Goal: Task Accomplishment & Management: Manage account settings

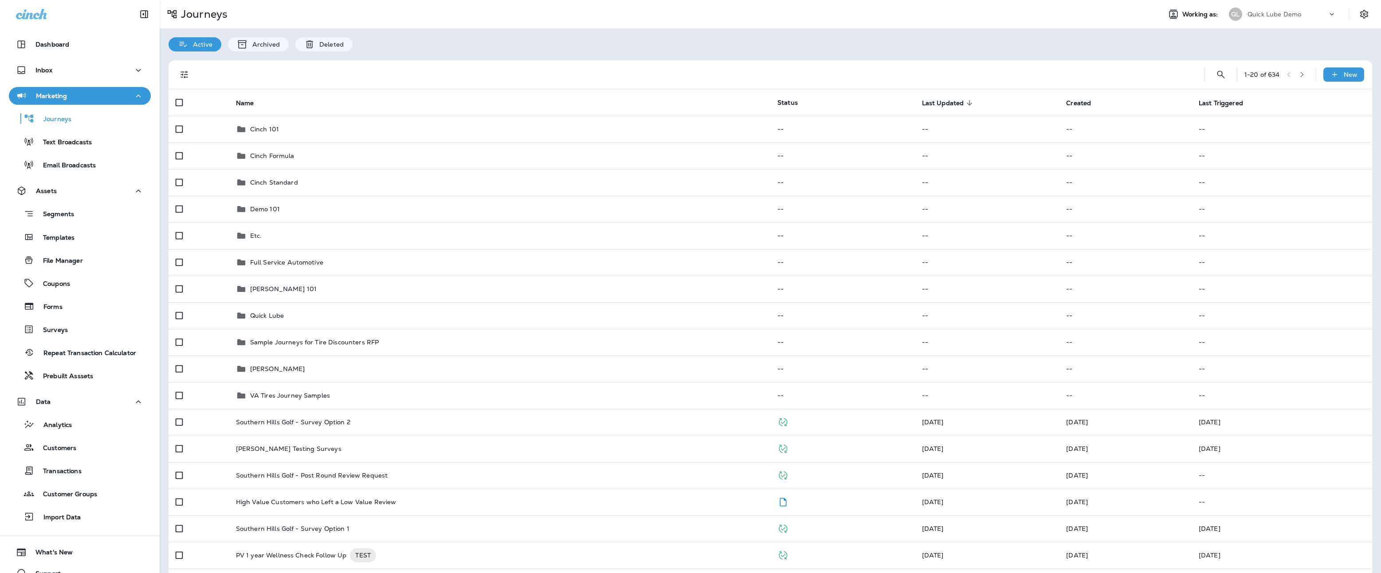
click at [63, 443] on div "Customers" at bounding box center [44, 446] width 64 height 13
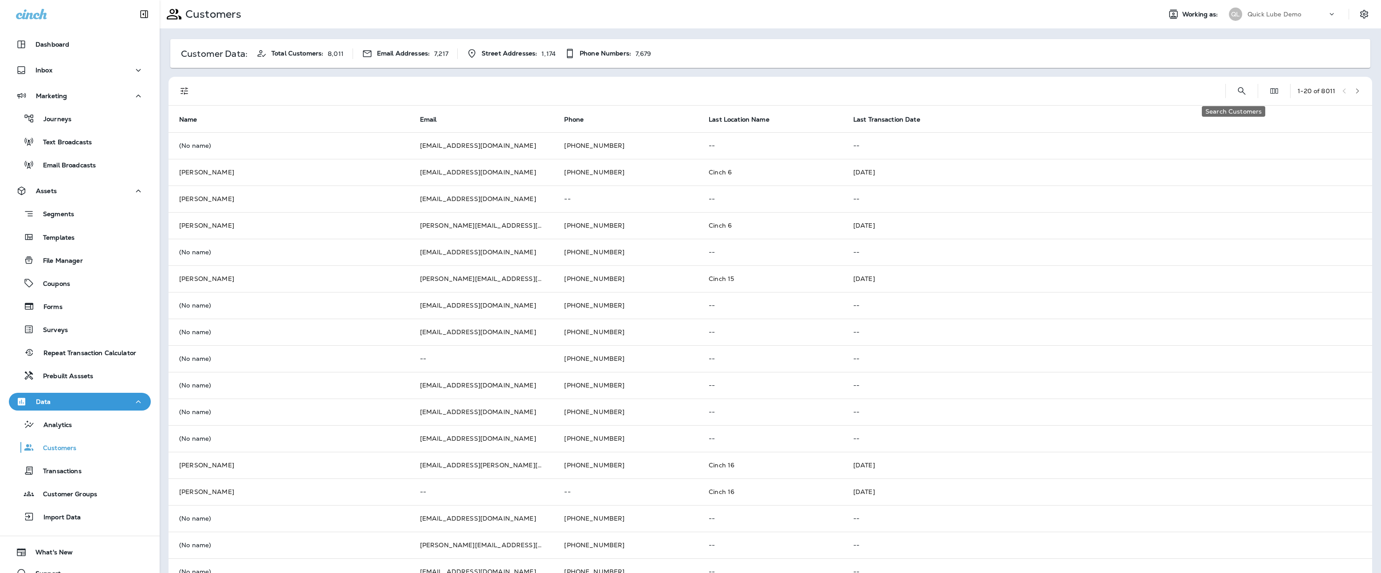
click at [1238, 92] on icon "Search Customers" at bounding box center [1242, 91] width 8 height 8
type input "**********"
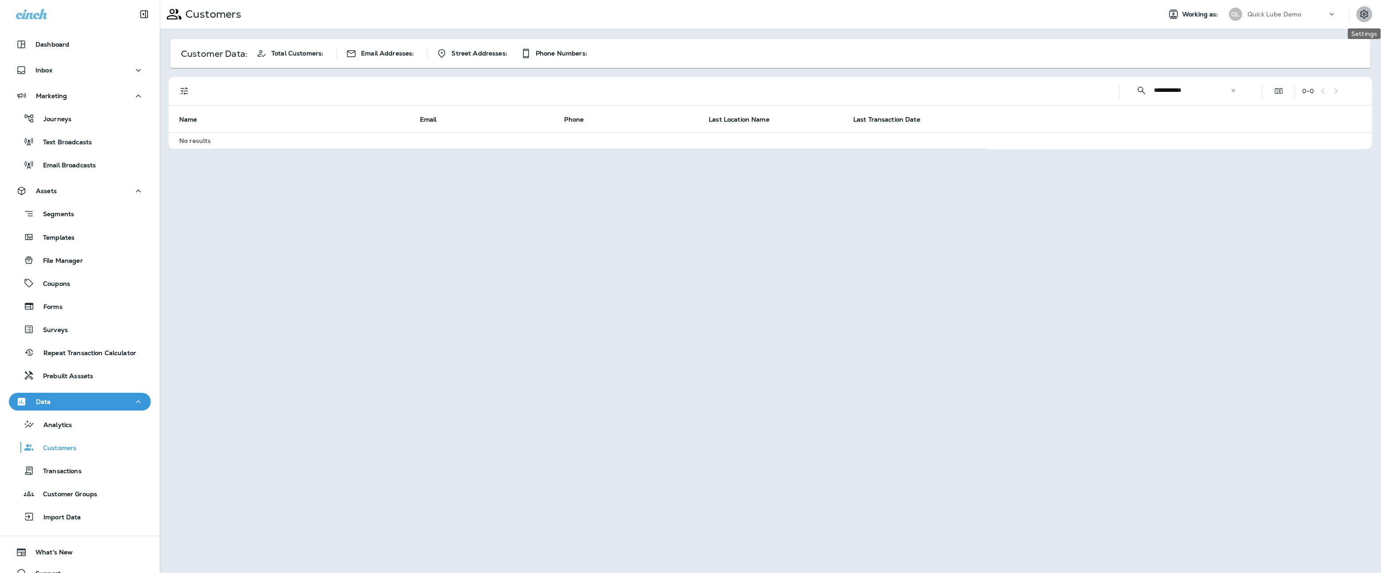
click at [1362, 12] on icon "Settings" at bounding box center [1364, 14] width 11 height 11
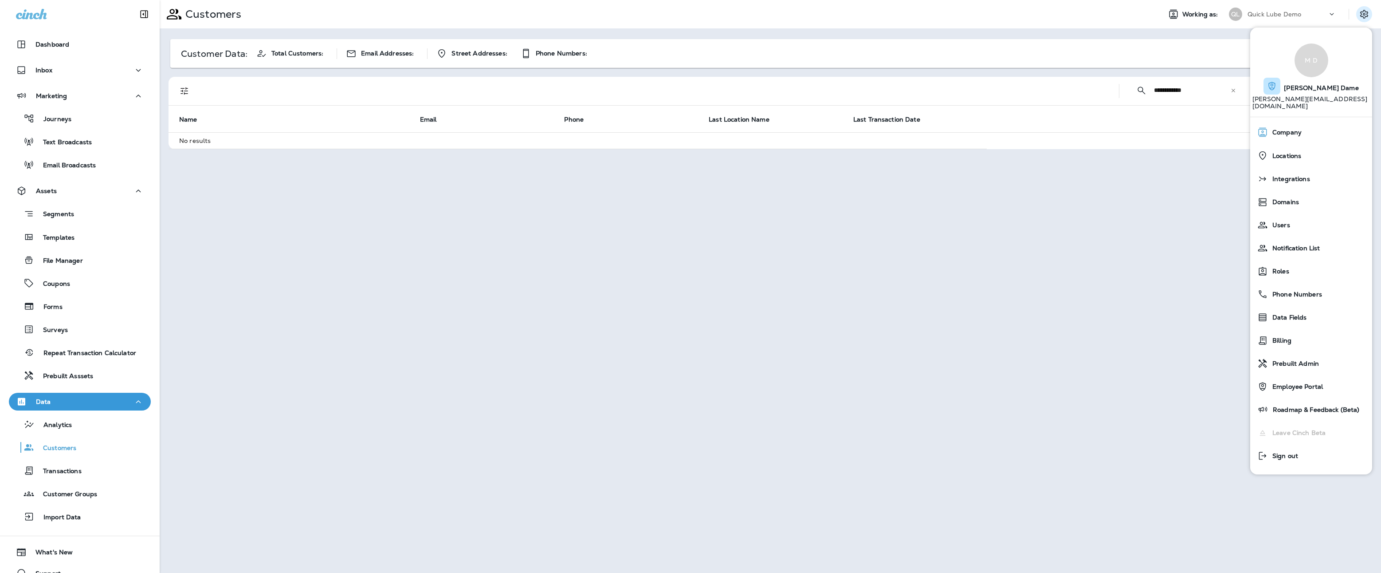
click at [1290, 130] on div "Company" at bounding box center [1311, 132] width 115 height 18
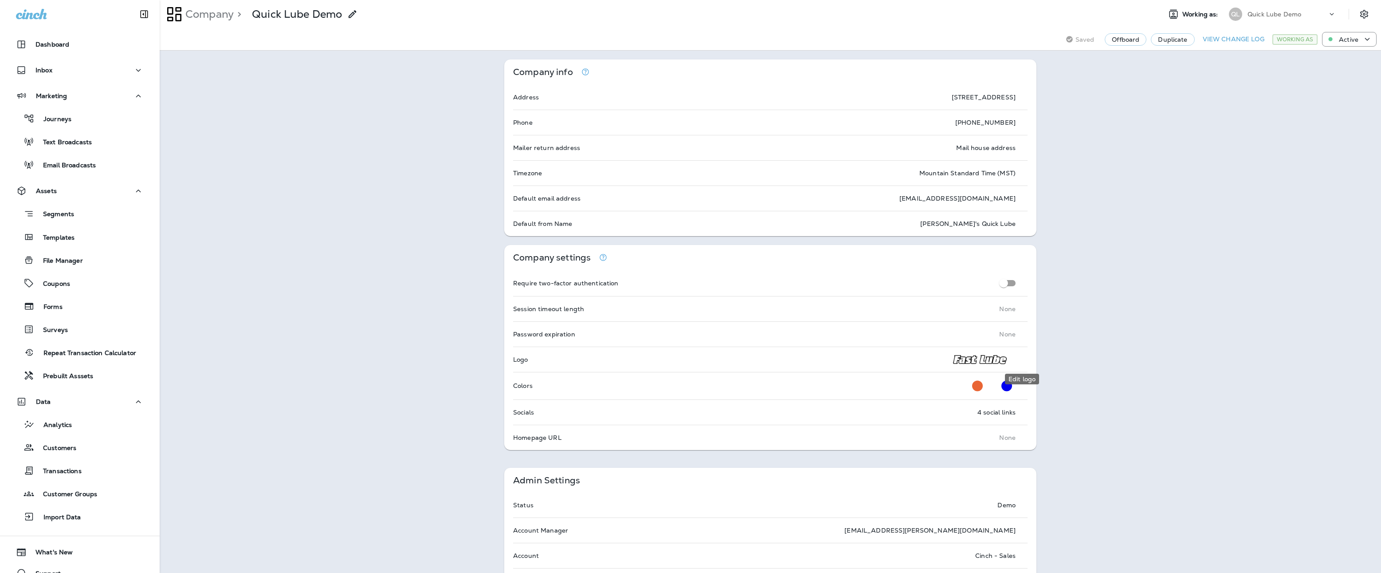
click at [1023, 358] on icon "Edit logo" at bounding box center [1026, 359] width 6 height 6
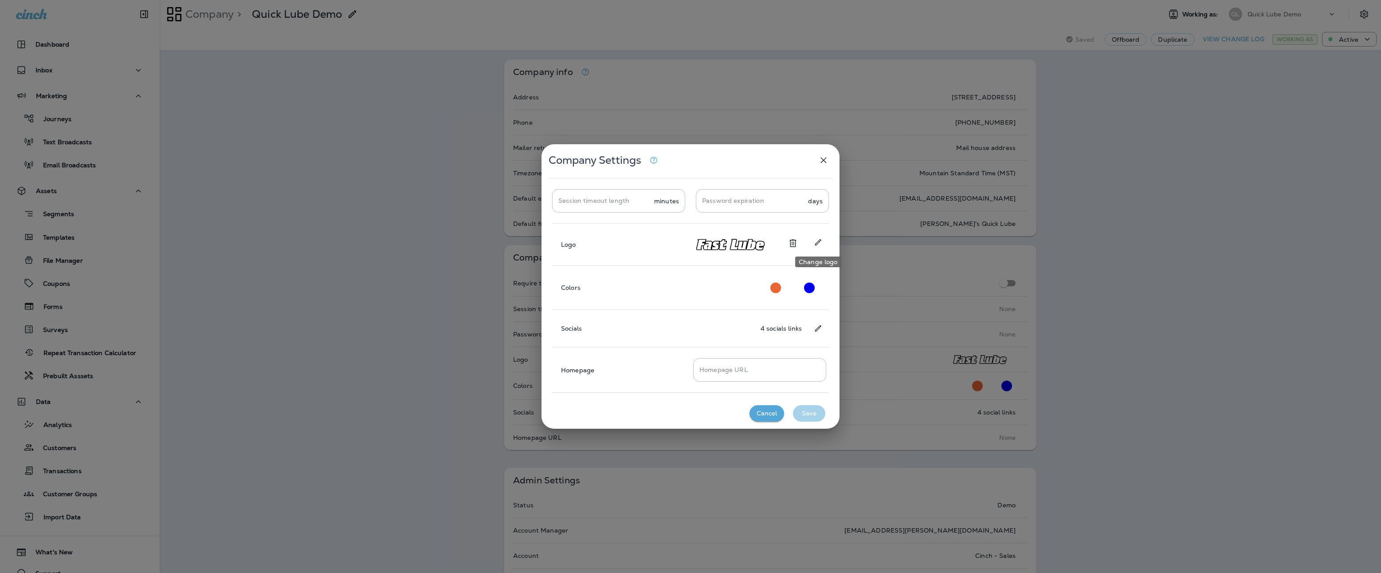
click at [823, 244] on button "Change logo" at bounding box center [818, 242] width 16 height 16
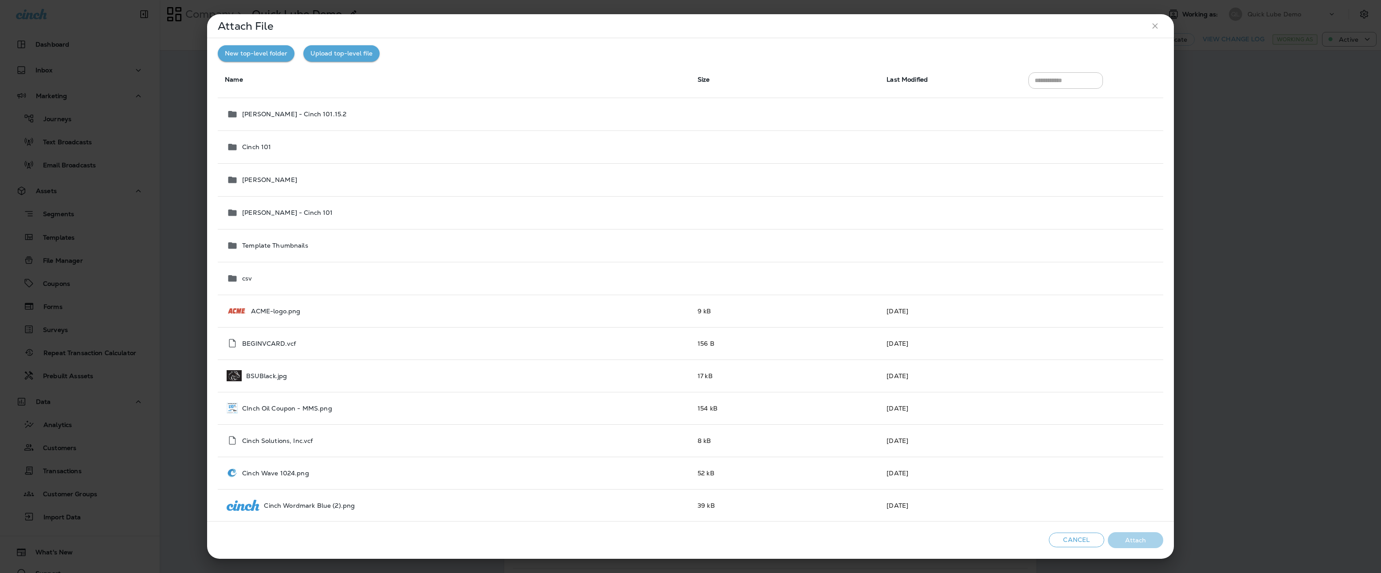
click at [340, 50] on button "Upload top-level file" at bounding box center [341, 53] width 76 height 16
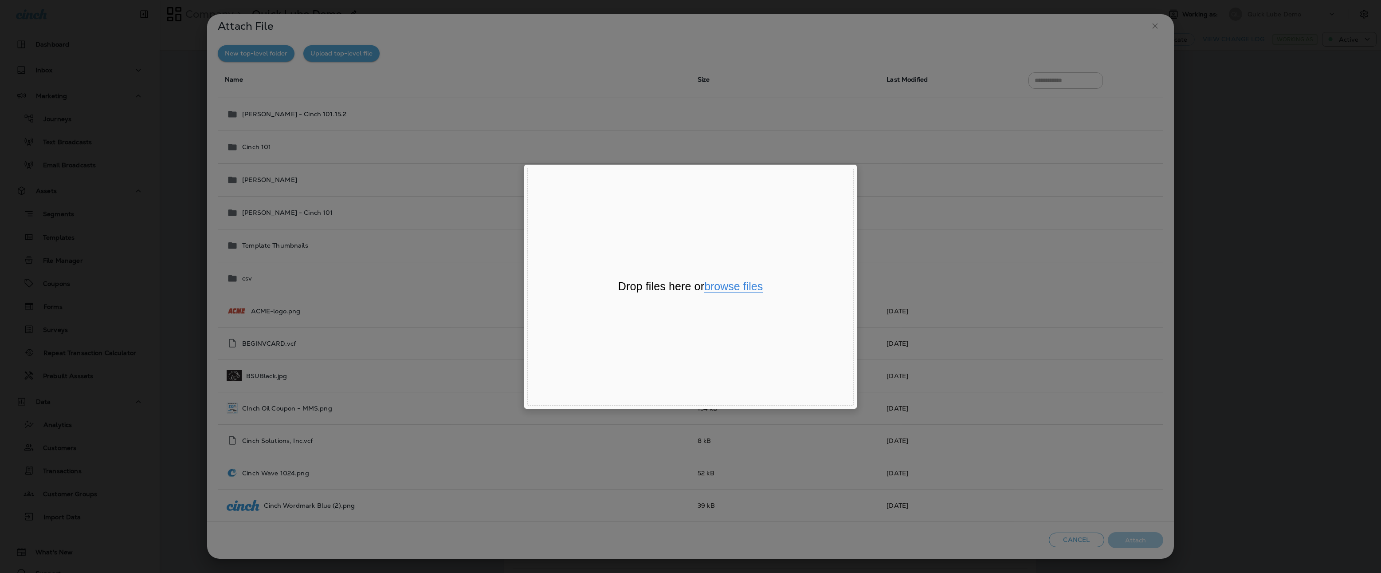
click at [734, 289] on button "browse files" at bounding box center [733, 287] width 59 height 12
click at [845, 399] on button "Done" at bounding box center [842, 398] width 22 height 12
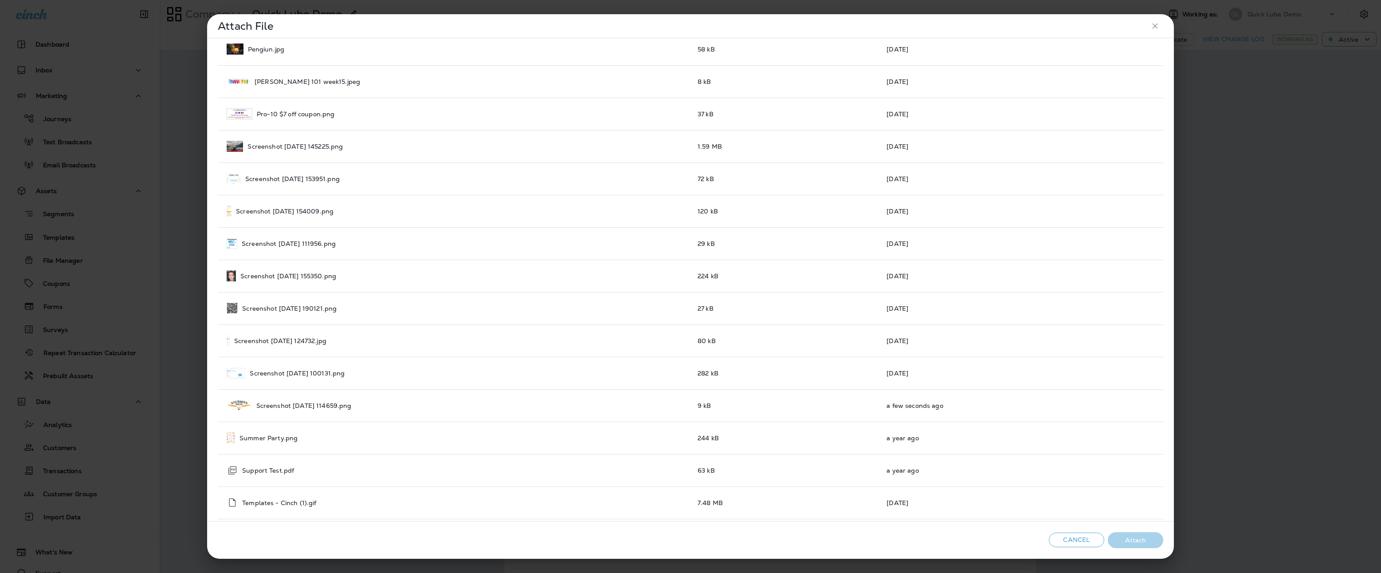
scroll to position [791, 0]
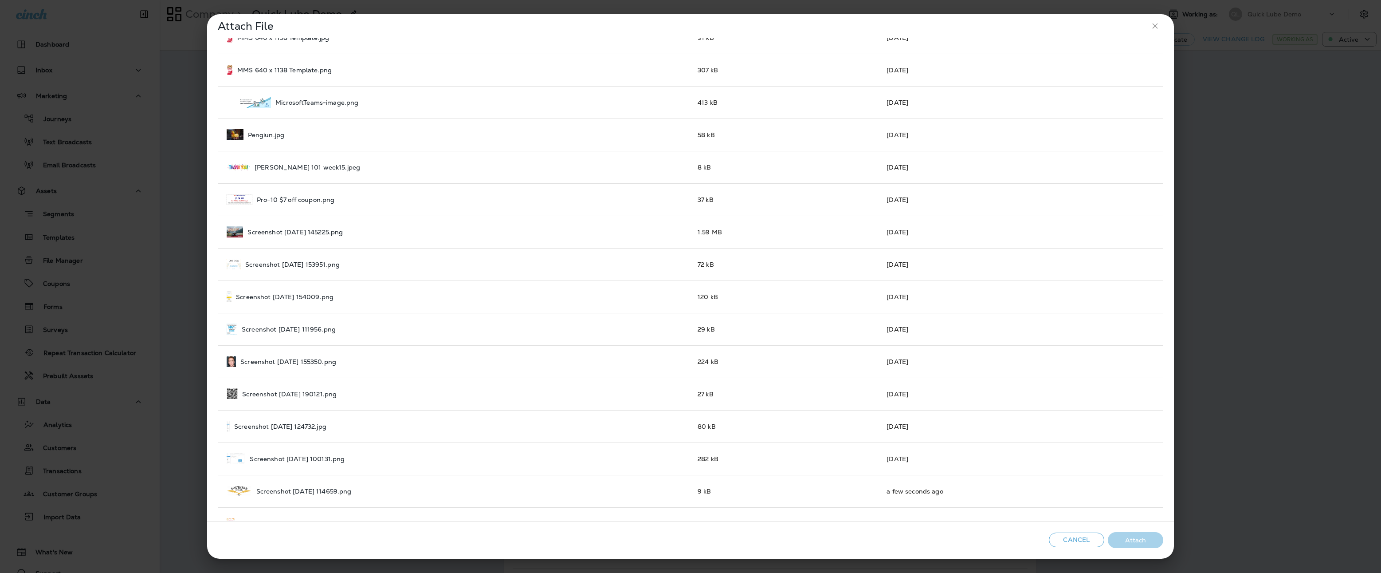
click at [373, 494] on div "Screenshot 2025-08-22 114659.png" at bounding box center [455, 490] width 457 height 11
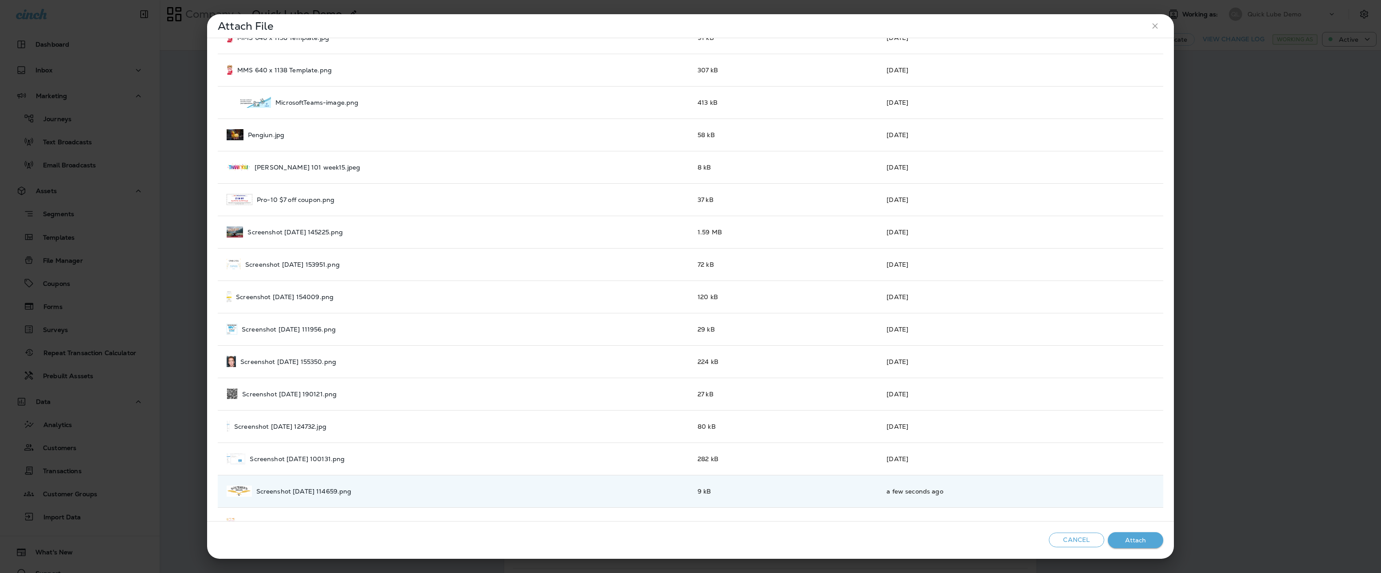
click at [1125, 539] on button "Attach" at bounding box center [1135, 540] width 55 height 16
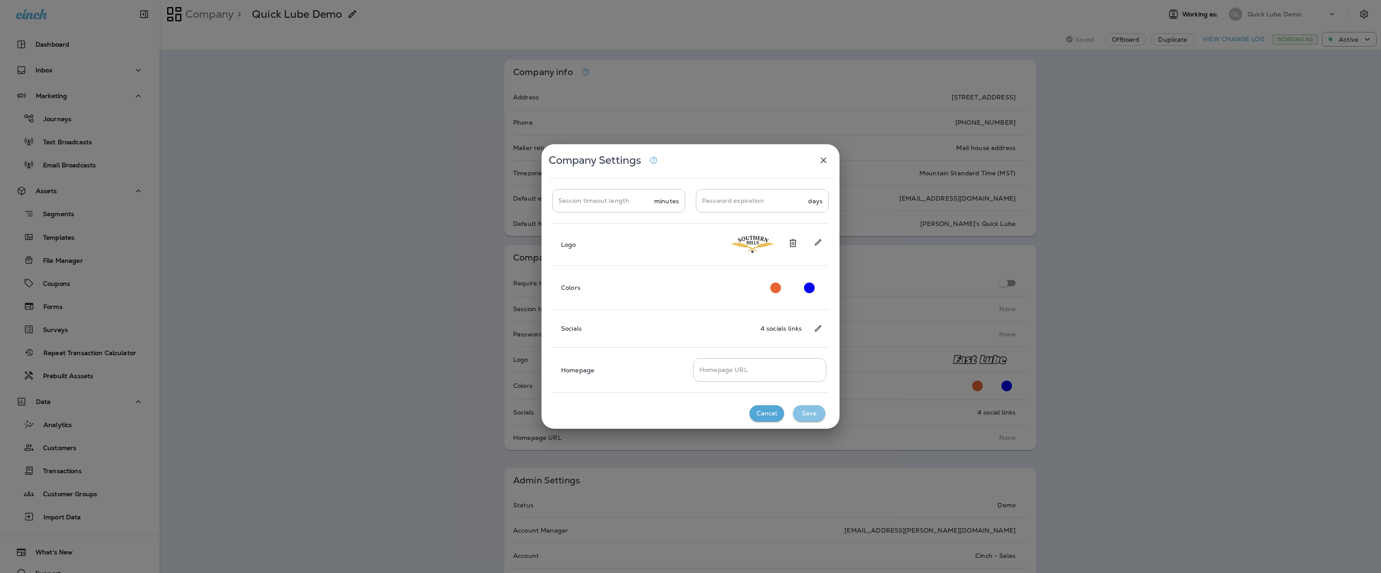
click at [813, 409] on button "Save" at bounding box center [809, 413] width 32 height 16
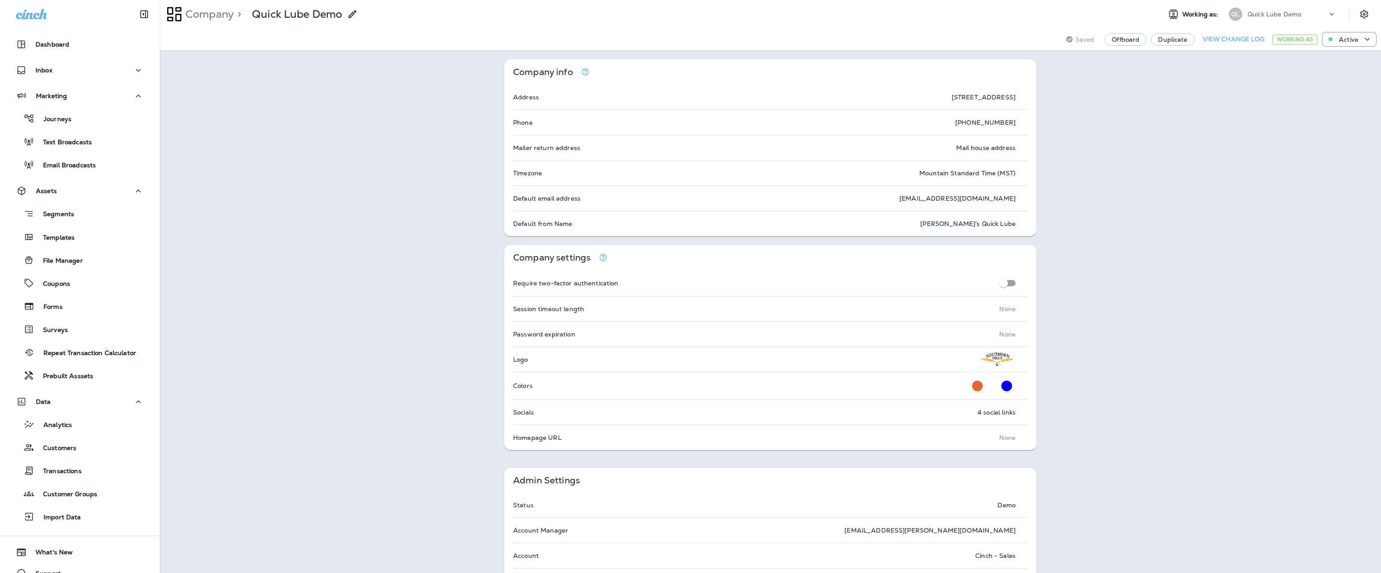
click at [80, 445] on div "Customers" at bounding box center [79, 446] width 135 height 13
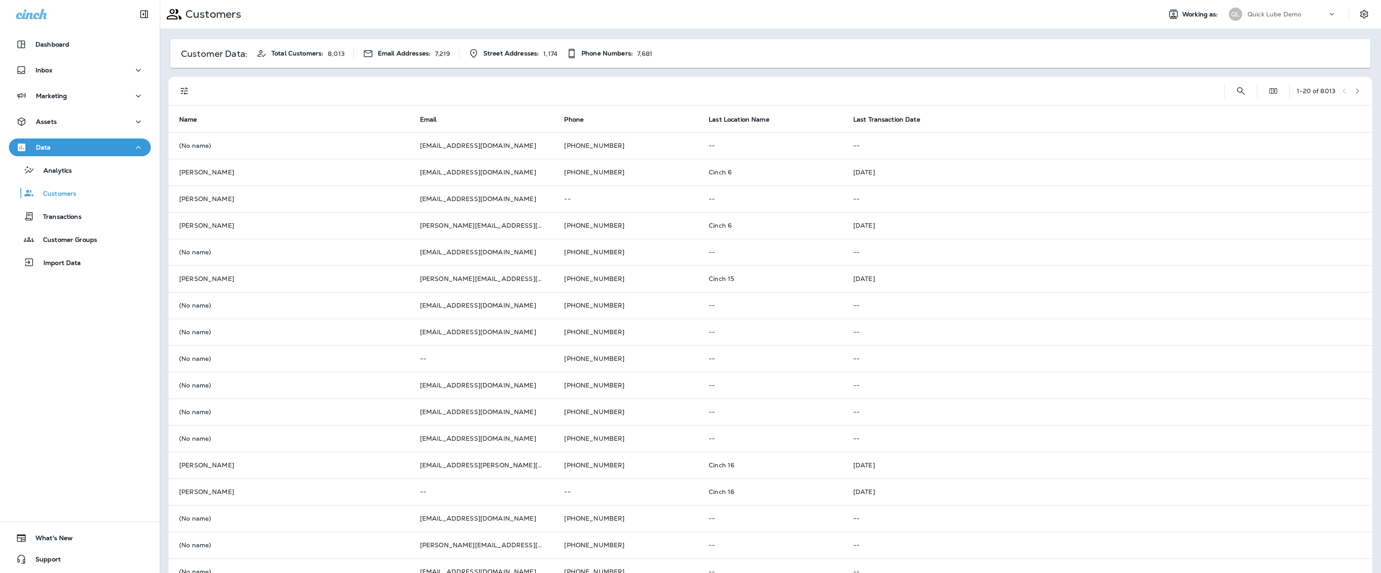
click at [78, 259] on p "Import Data" at bounding box center [58, 263] width 47 height 8
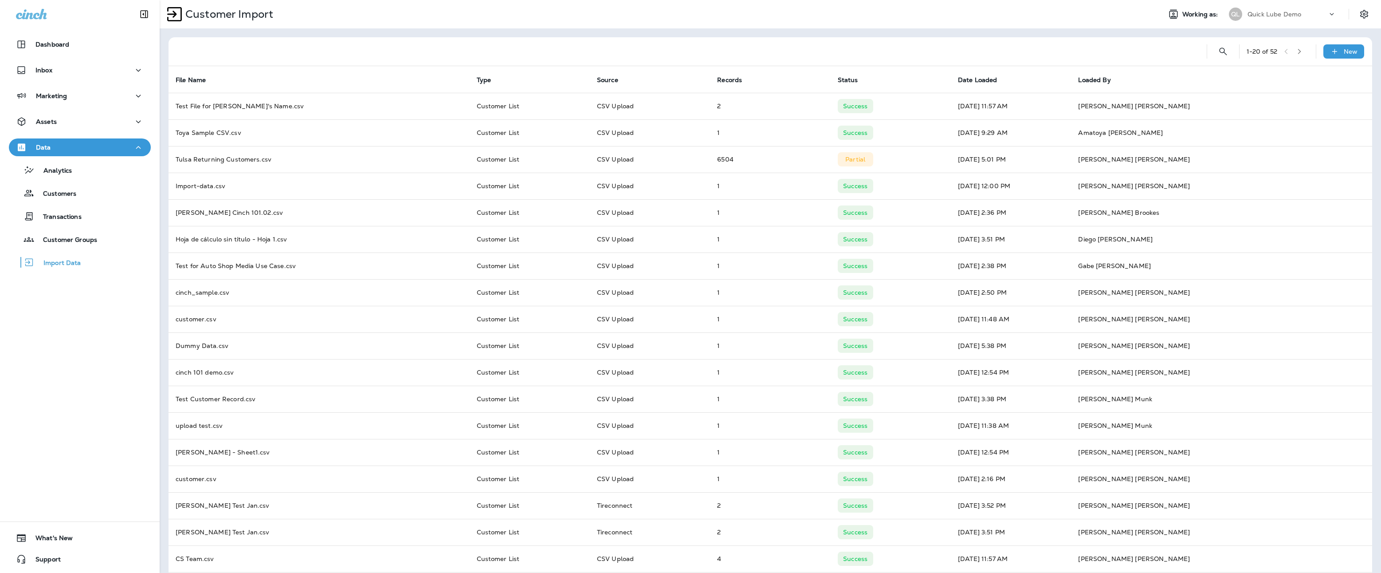
click at [83, 95] on div "Marketing" at bounding box center [80, 95] width 128 height 11
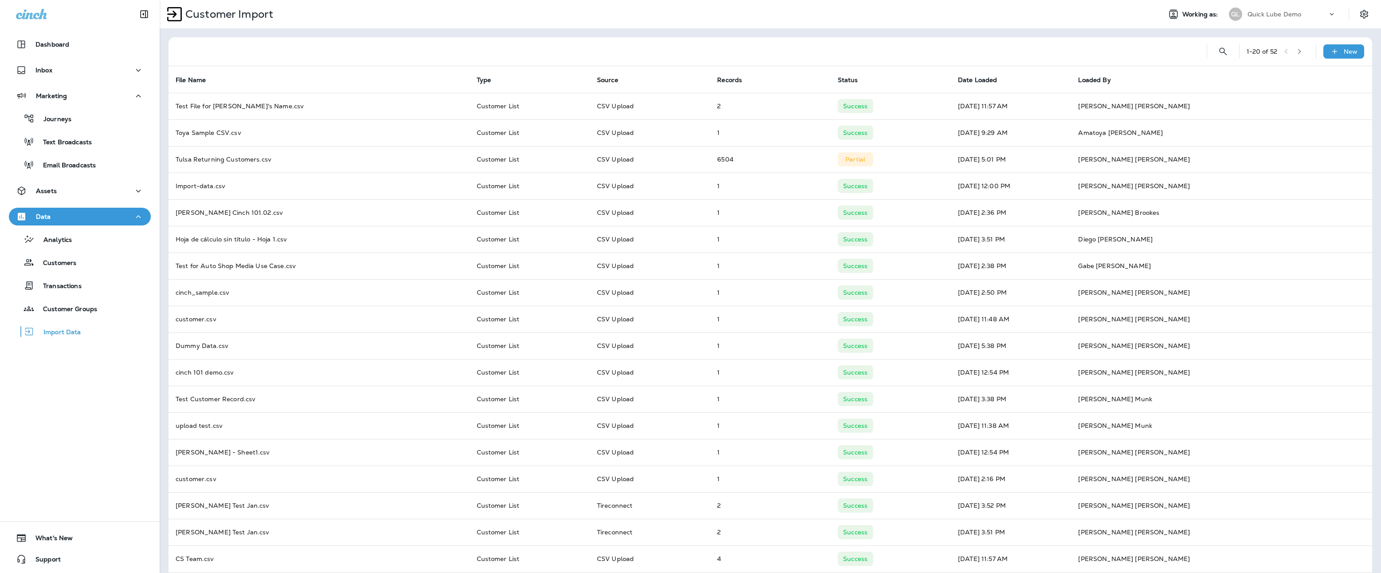
click at [89, 124] on div "Journeys" at bounding box center [79, 118] width 135 height 13
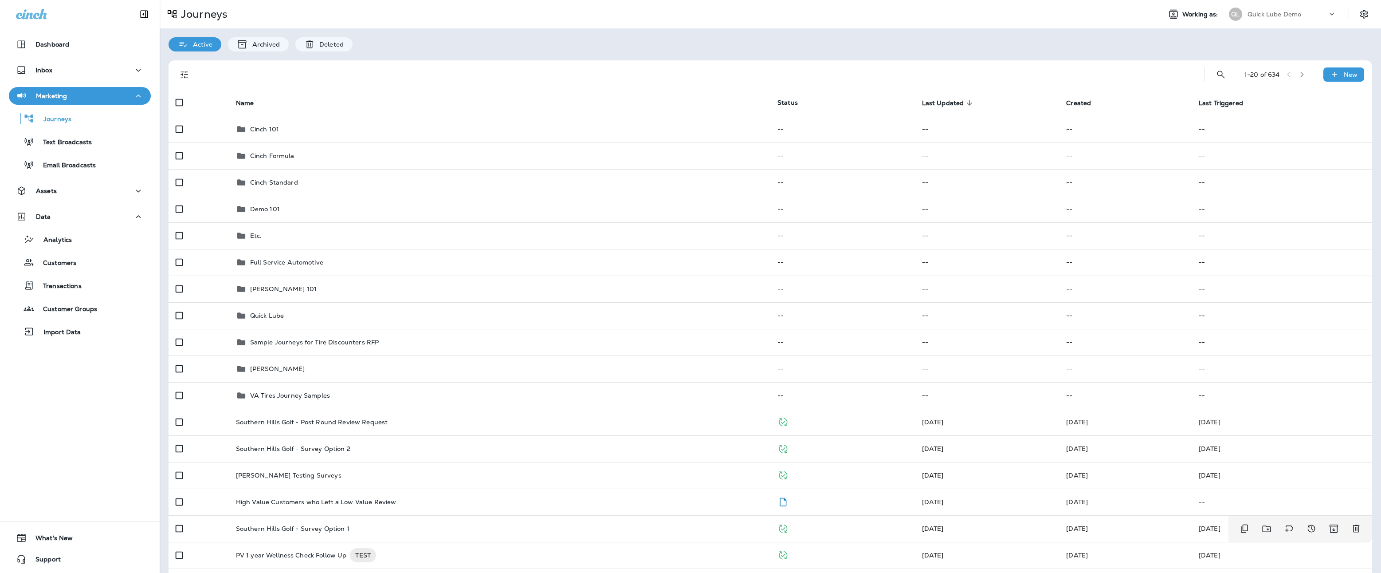
click at [401, 525] on div "Southern Hills Golf - Survey Option 1" at bounding box center [499, 528] width 527 height 7
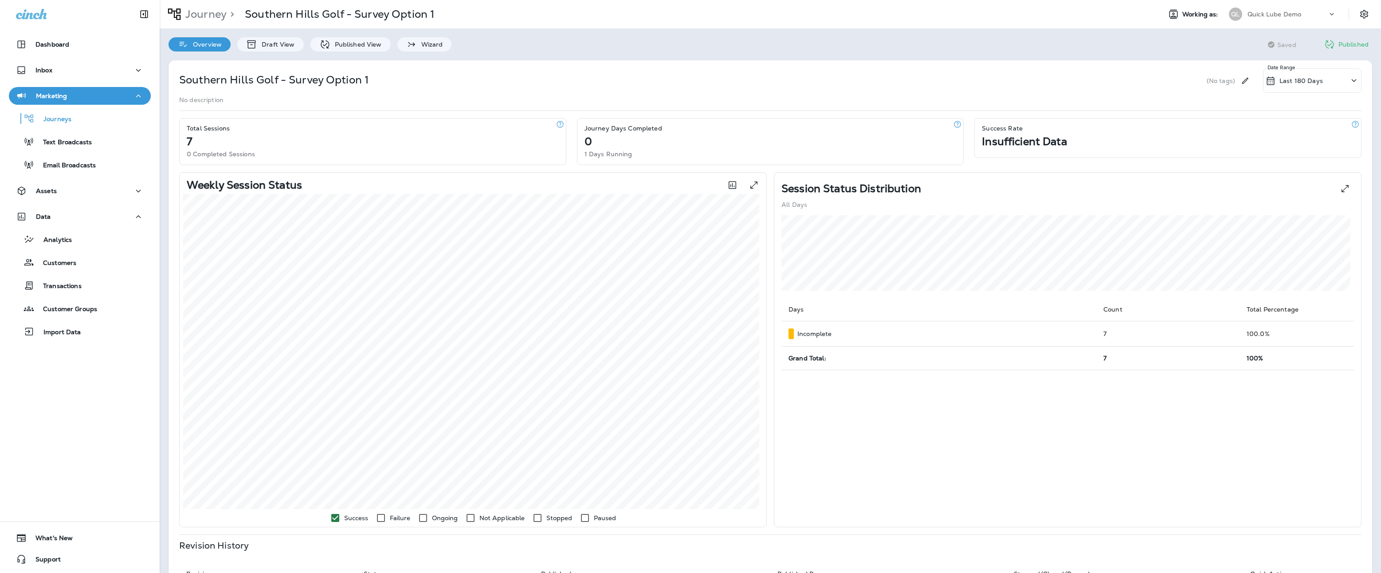
click at [287, 43] on p "Draft View" at bounding box center [275, 44] width 37 height 7
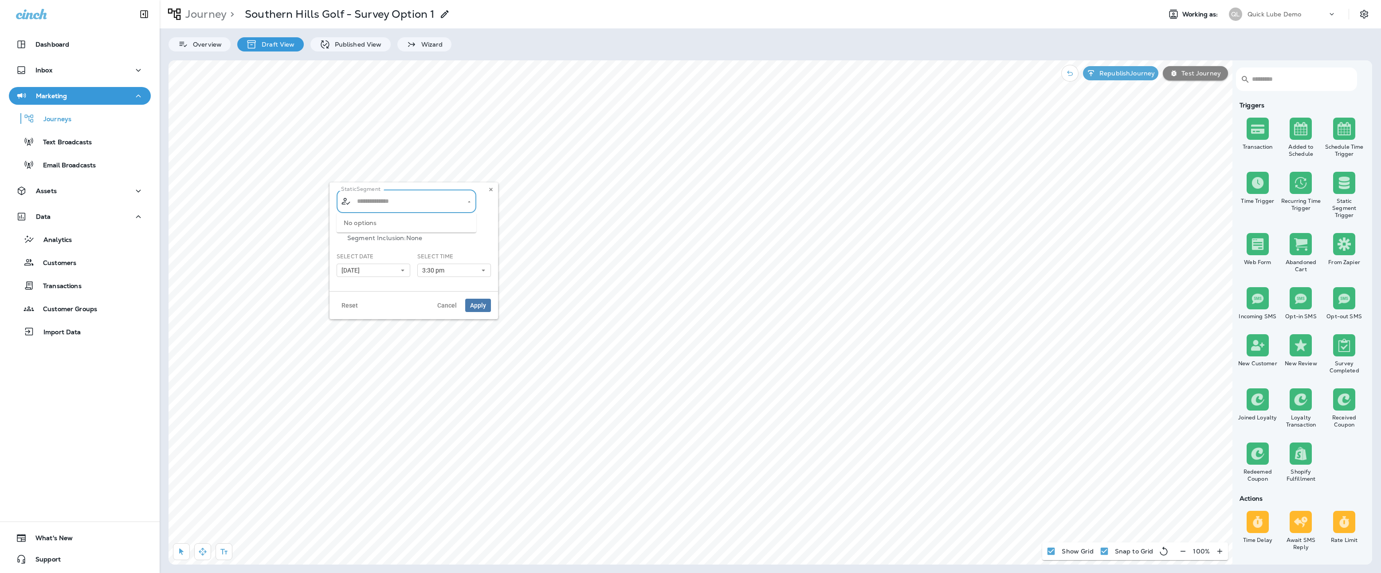
click at [420, 206] on input "text" at bounding box center [407, 201] width 104 height 16
type input "*"
click at [377, 225] on span "Test File for [PERSON_NAME]'s Name.c..." at bounding box center [414, 226] width 112 height 14
type input "**********"
click at [381, 271] on button "[DATE]" at bounding box center [374, 269] width 74 height 13
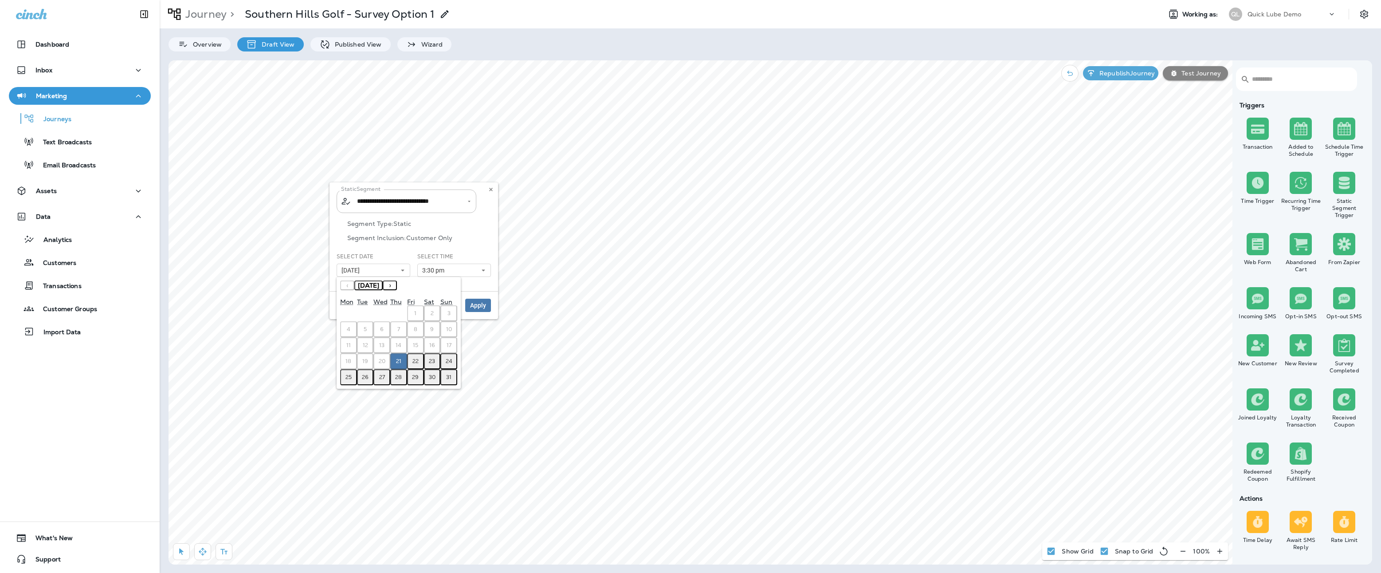
click at [416, 364] on abbr "22" at bounding box center [416, 361] width 6 height 7
click at [456, 270] on button "3:30 pm" at bounding box center [454, 269] width 74 height 13
click at [452, 286] on link "12:00 pm" at bounding box center [454, 284] width 74 height 11
click at [488, 255] on div "Select Time 12:00 pm 12:00 pm 12:15 pm 12:30 pm 12:45 pm 1:00 pm 1:15 pm 1:30 p…" at bounding box center [454, 264] width 74 height 24
click at [480, 303] on span "Apply" at bounding box center [478, 305] width 16 height 6
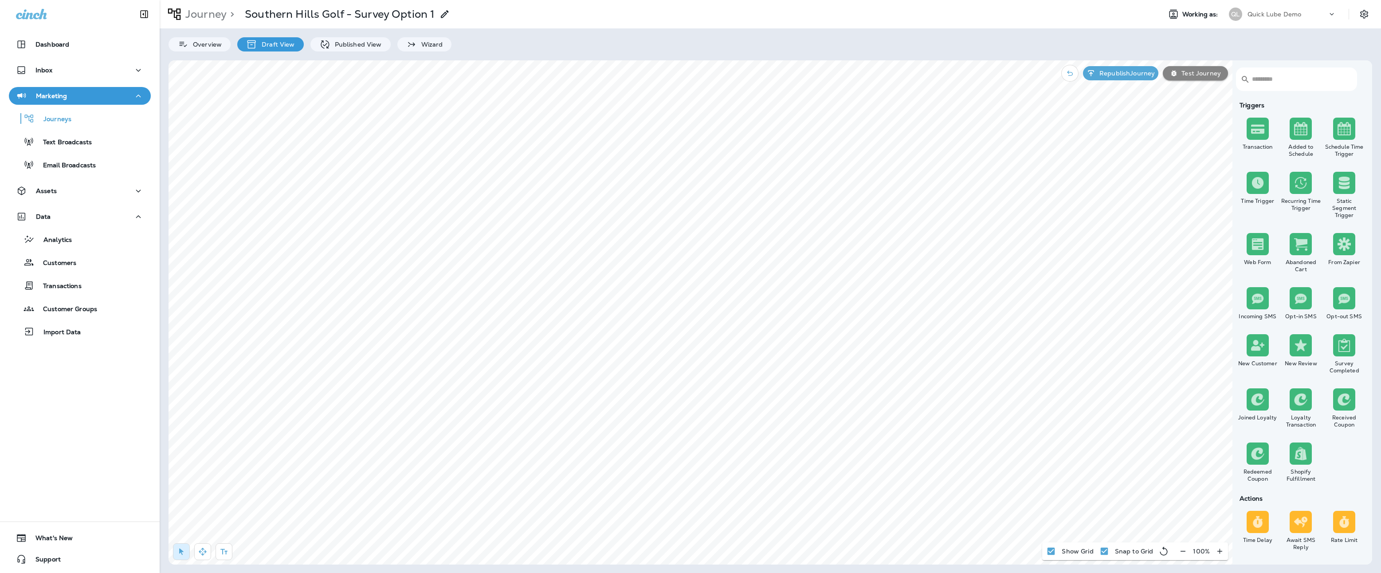
click at [1138, 75] on p "Republish Journey" at bounding box center [1125, 73] width 59 height 7
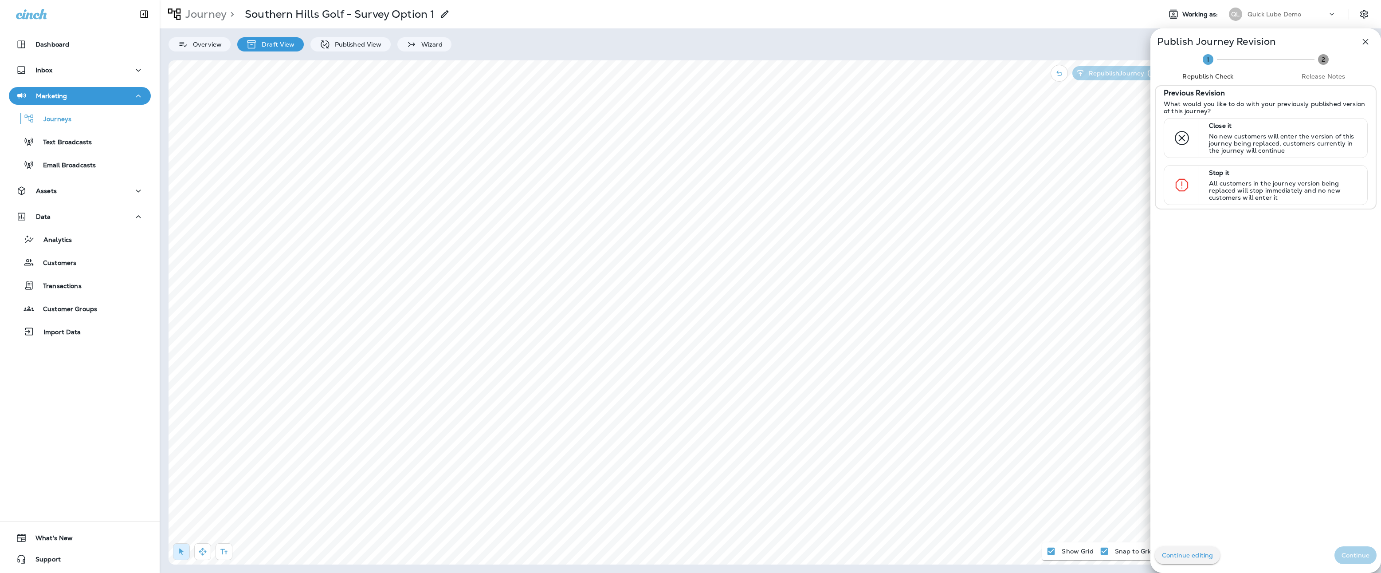
click at [1197, 189] on div "Stop it All customers in the journey version being replaced will stop immediate…" at bounding box center [1266, 185] width 204 height 40
click at [1342, 555] on p "Continue" at bounding box center [1356, 554] width 28 height 7
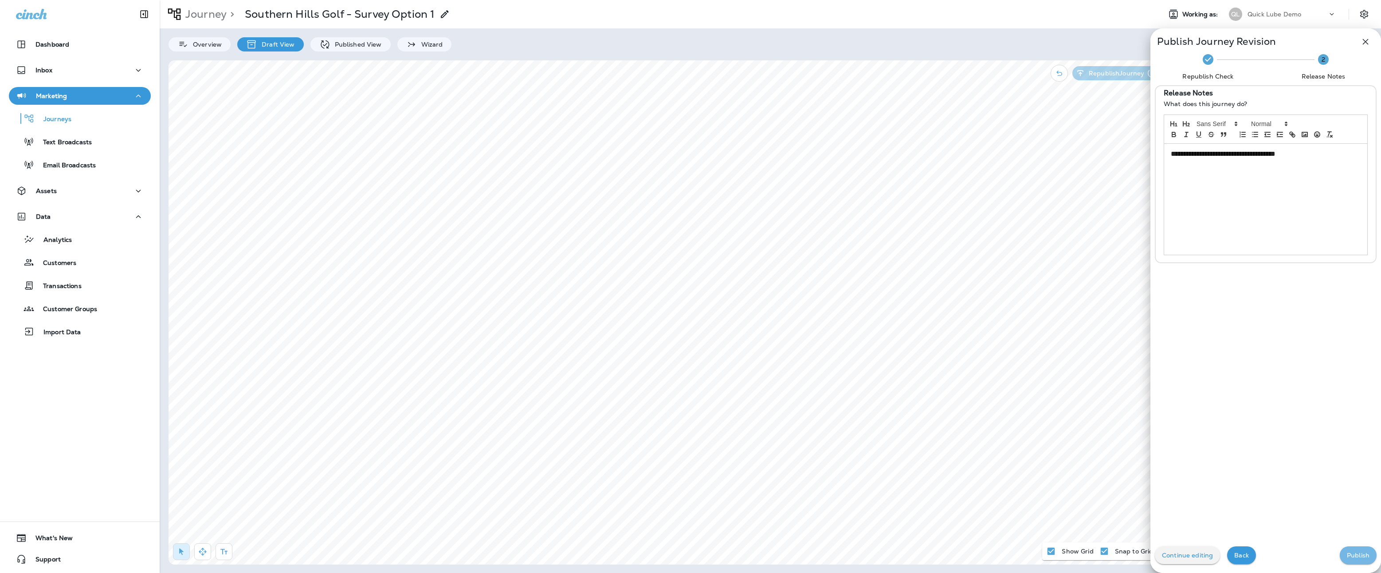
click at [1347, 555] on p "Publish" at bounding box center [1358, 554] width 23 height 7
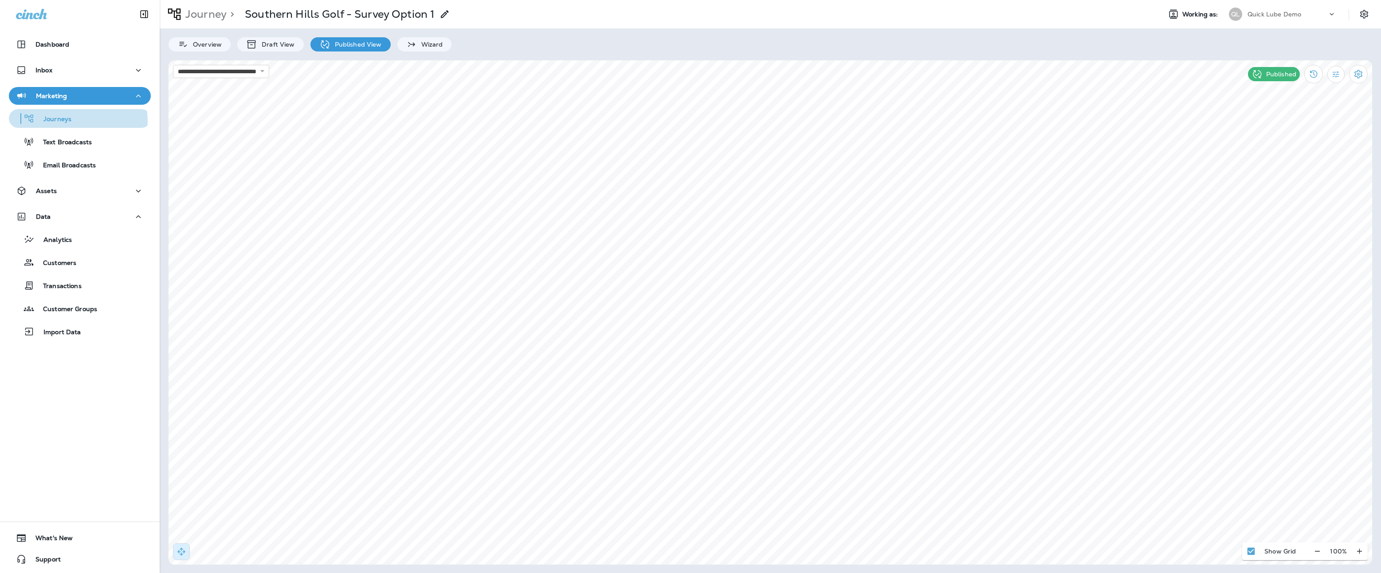
click at [71, 121] on div "Journeys" at bounding box center [79, 118] width 135 height 13
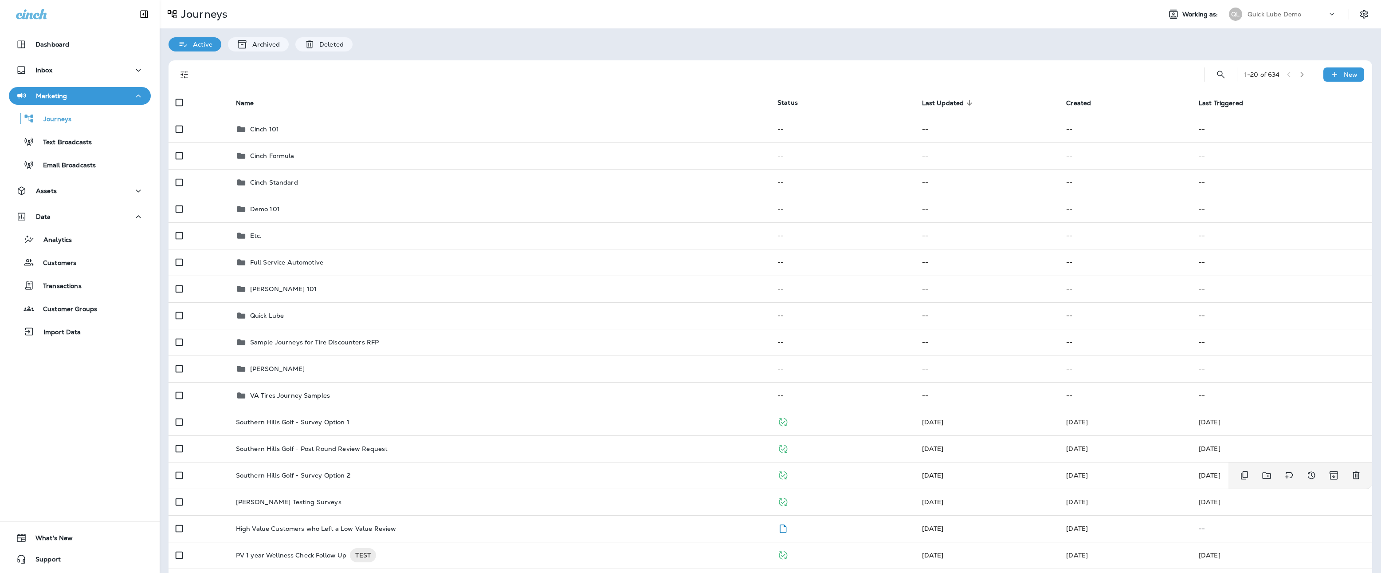
click at [365, 472] on div "Southern Hills Golf - Survey Option 2" at bounding box center [499, 475] width 527 height 7
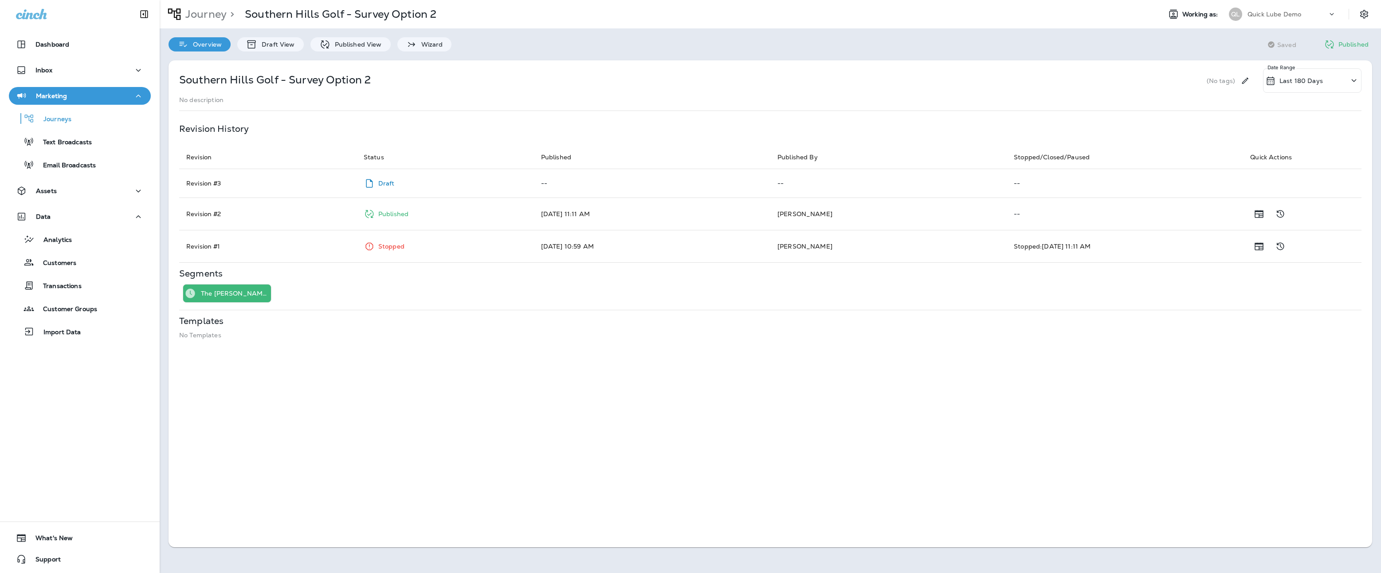
click at [265, 43] on p "Draft View" at bounding box center [275, 44] width 37 height 7
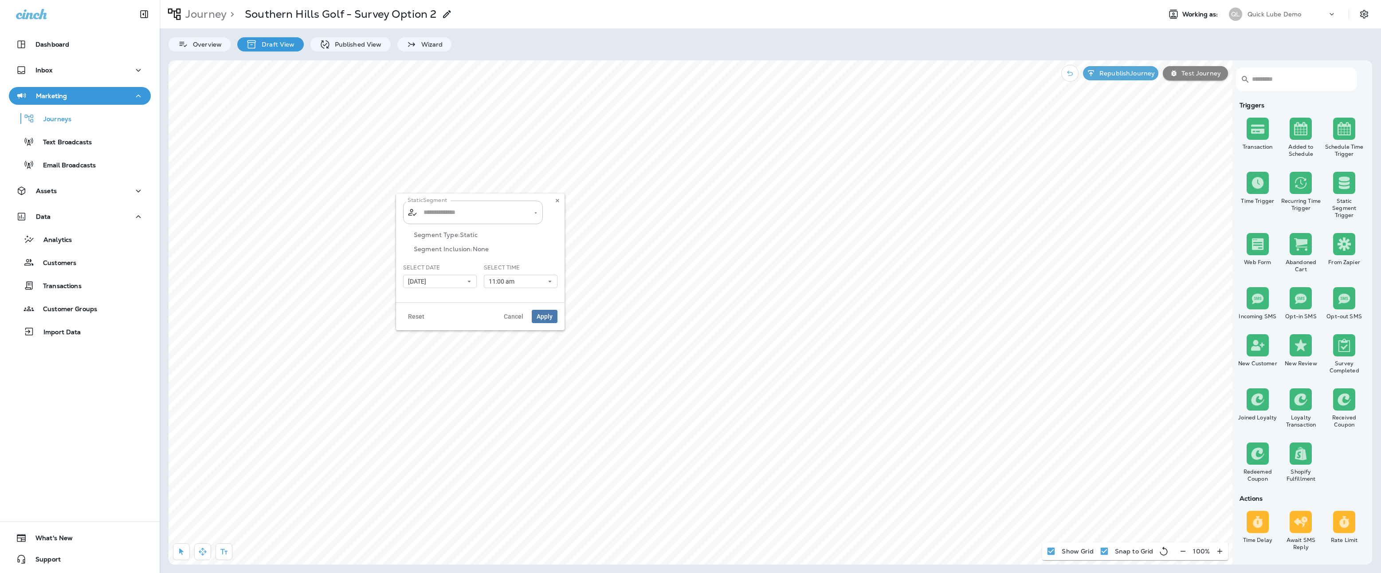
click at [454, 219] on input "text" at bounding box center [473, 212] width 104 height 16
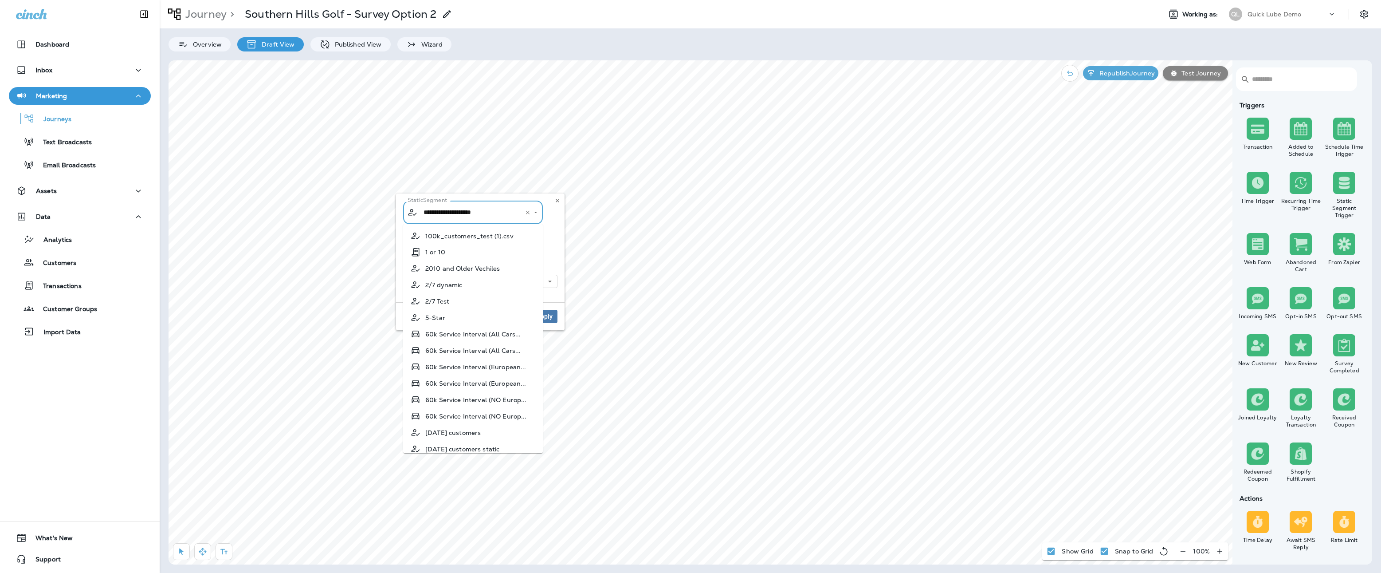
scroll to position [6353, 0]
click at [465, 291] on span "Test File for [PERSON_NAME]'s Name.c..." at bounding box center [480, 298] width 112 height 14
type input "**********"
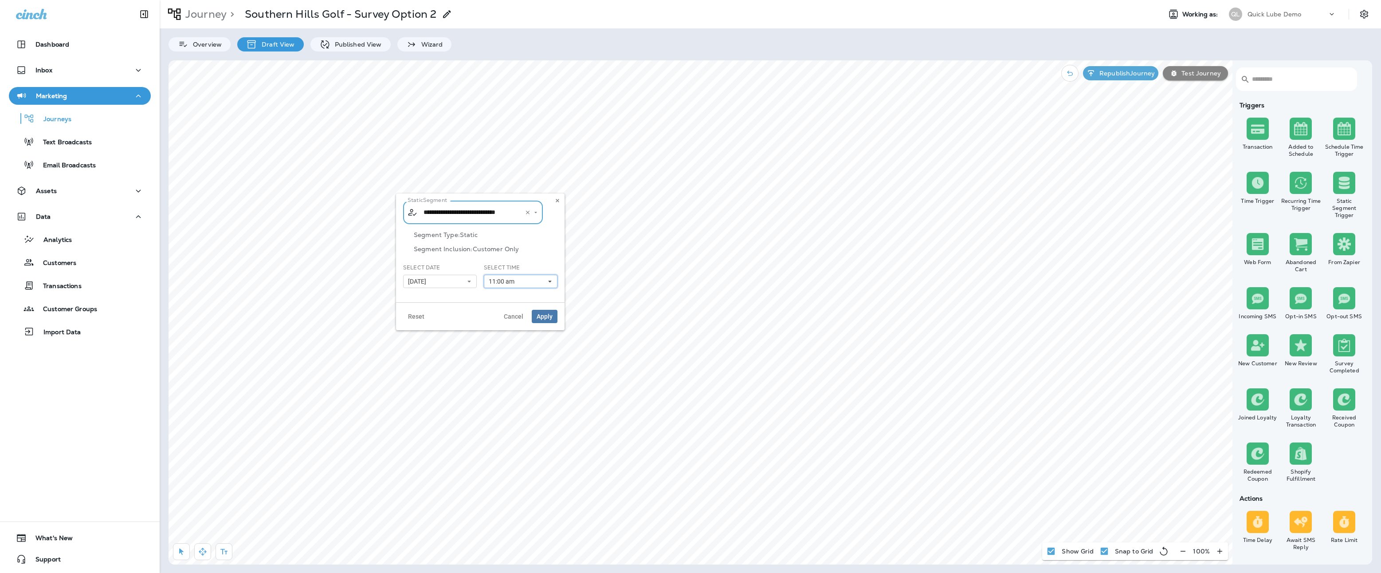
click at [501, 281] on span "11:00 am" at bounding box center [503, 282] width 29 height 8
click at [505, 294] on link "12:15 pm" at bounding box center [521, 295] width 74 height 11
click at [559, 251] on div "**********" at bounding box center [480, 247] width 169 height 109
click at [548, 313] on span "Apply" at bounding box center [545, 316] width 16 height 6
click at [1129, 74] on p "Republish Journey" at bounding box center [1125, 73] width 59 height 7
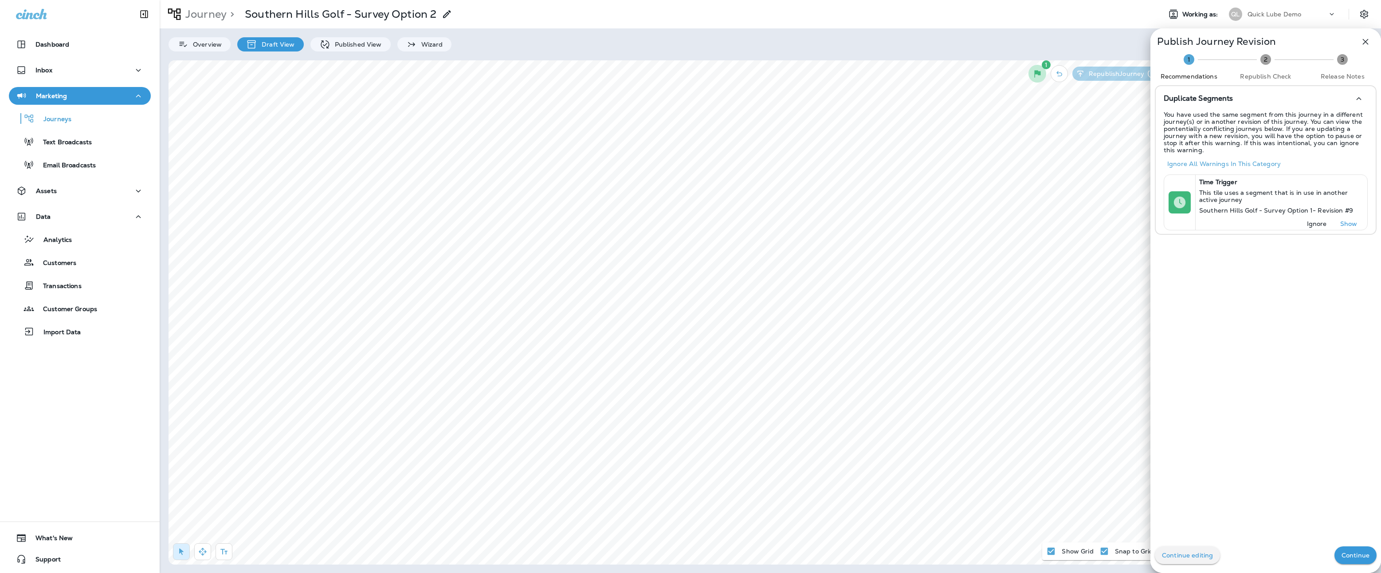
click at [1354, 554] on p "Continue" at bounding box center [1356, 554] width 28 height 7
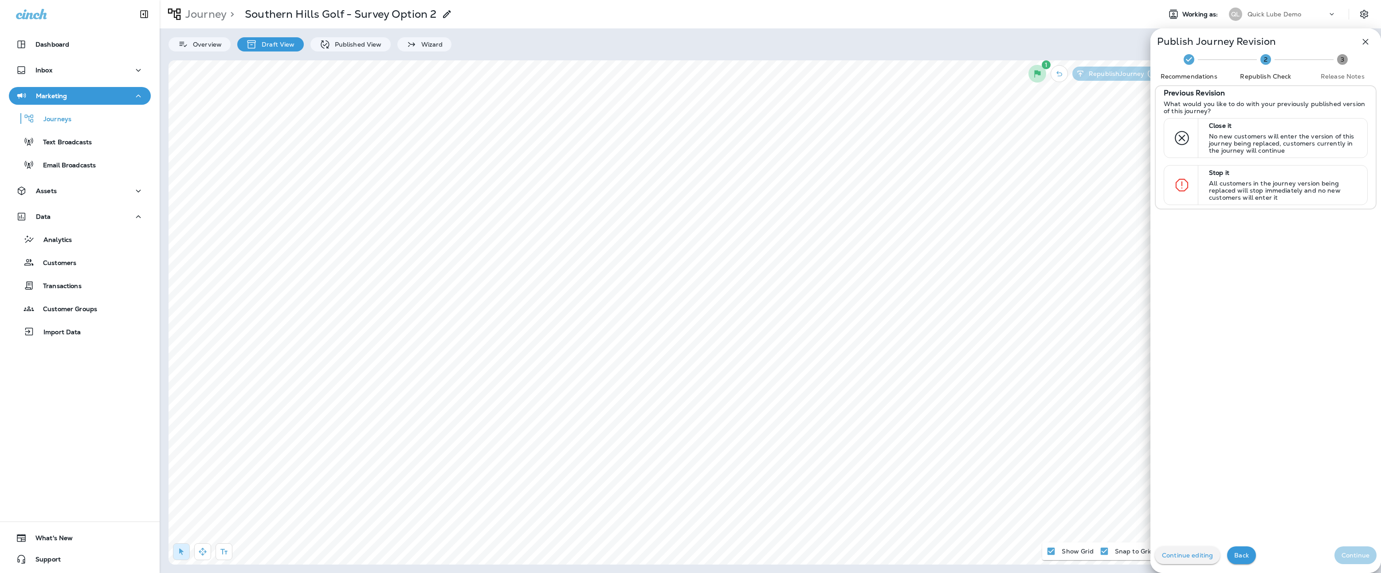
click at [1246, 180] on p "All customers in the journey version being replaced will stop immediately and n…" at bounding box center [1284, 190] width 150 height 21
click at [1346, 555] on p "Continue" at bounding box center [1356, 554] width 28 height 7
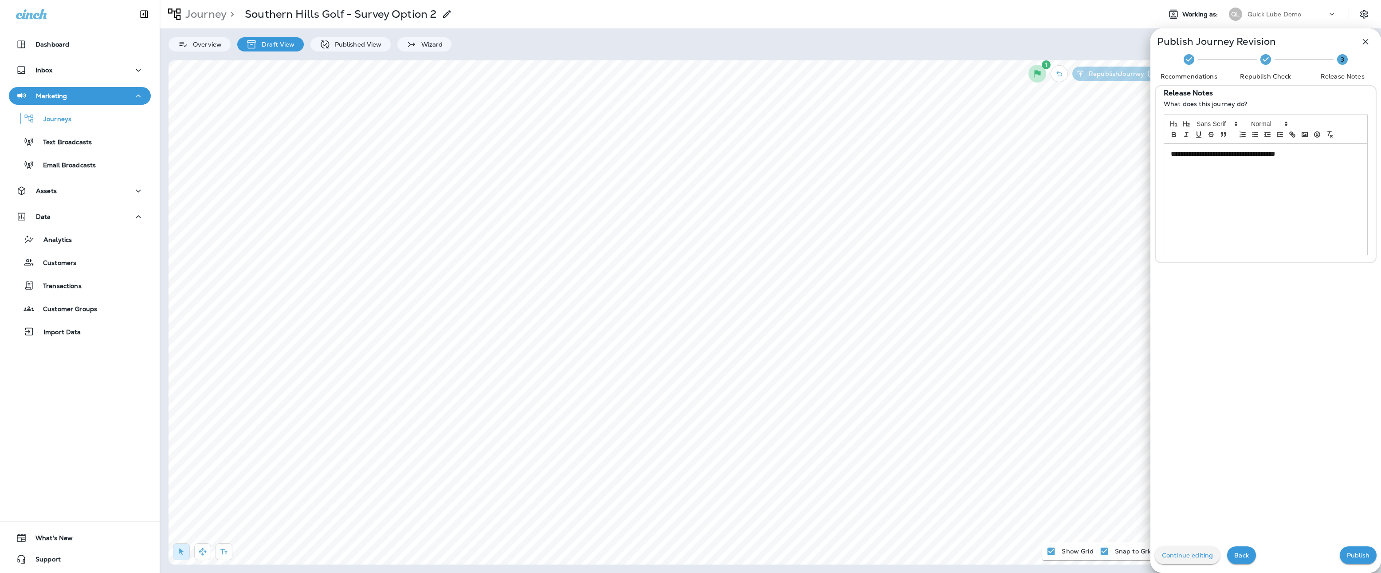
click at [1360, 557] on p "Publish" at bounding box center [1358, 554] width 23 height 7
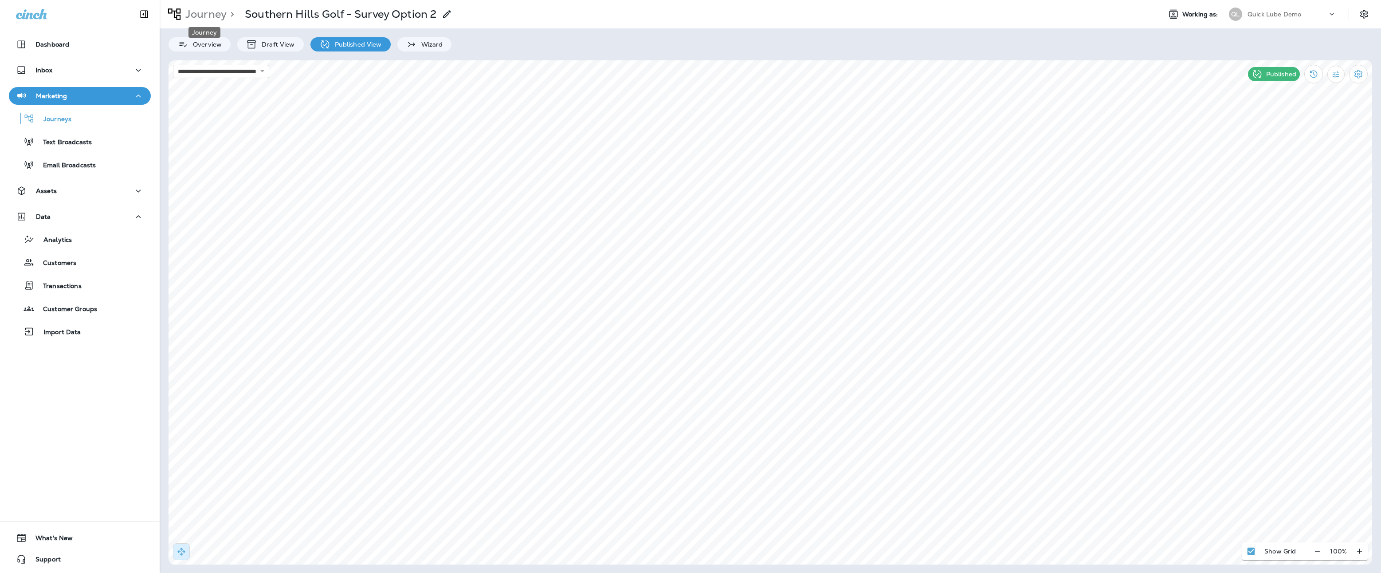
click at [209, 12] on p "Journey" at bounding box center [204, 14] width 45 height 13
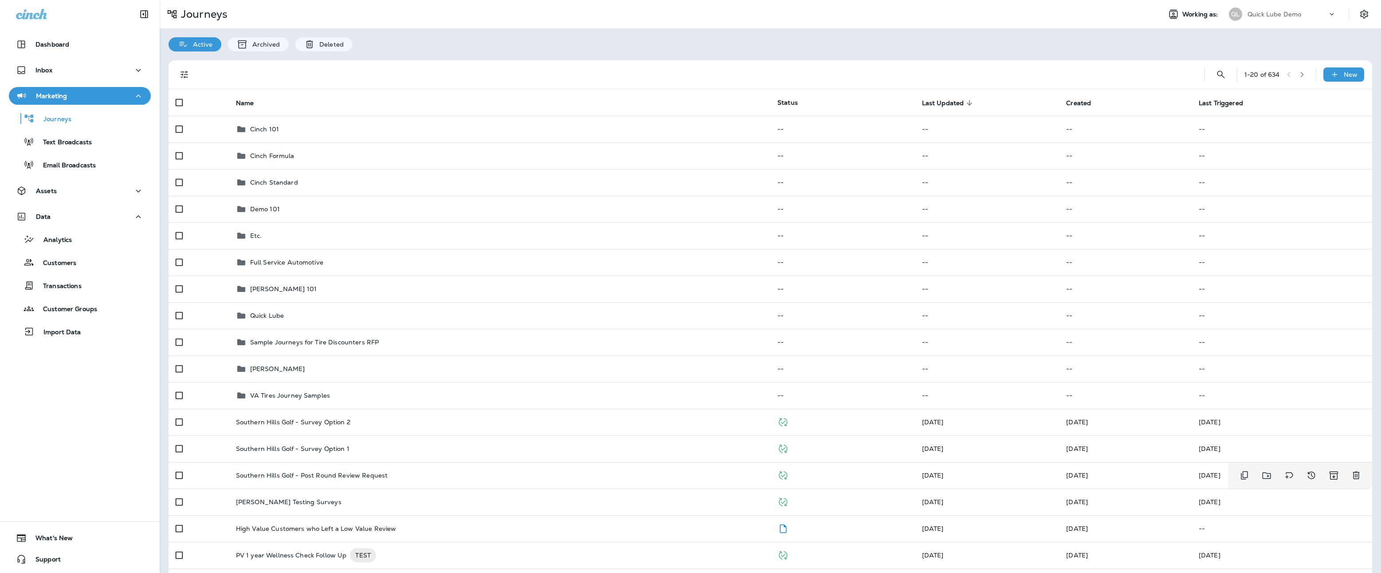
click at [415, 477] on div "Southern Hills Golf - Post Round Review Request" at bounding box center [499, 475] width 527 height 7
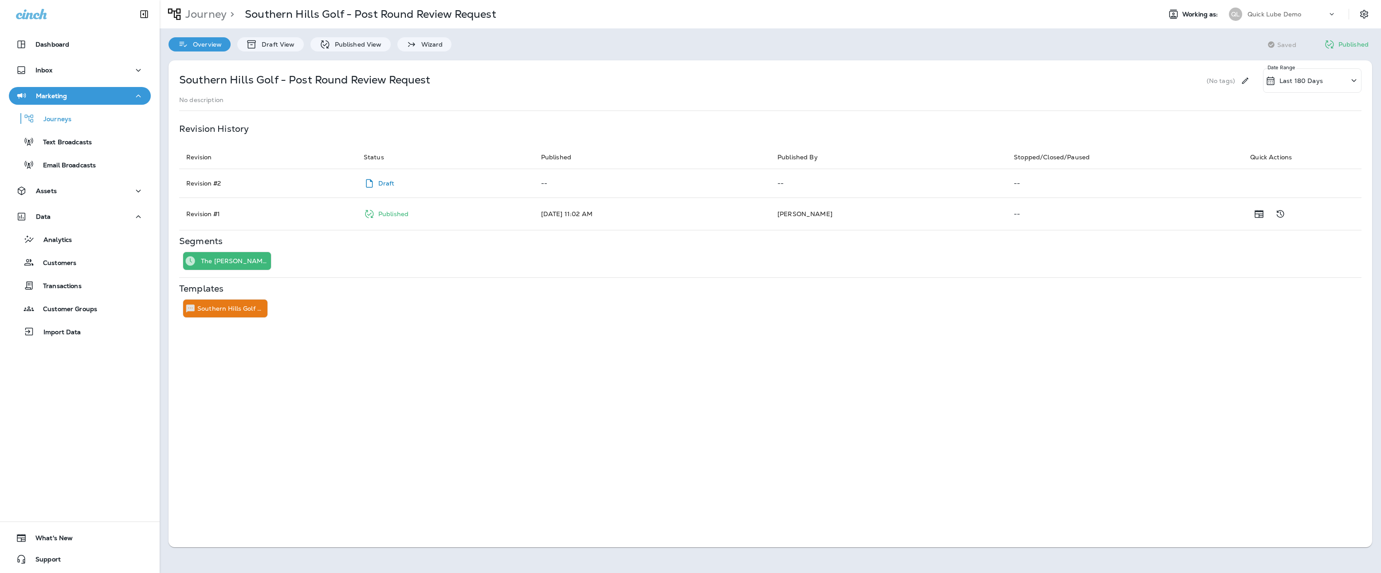
click at [72, 185] on button "Assets" at bounding box center [80, 191] width 142 height 18
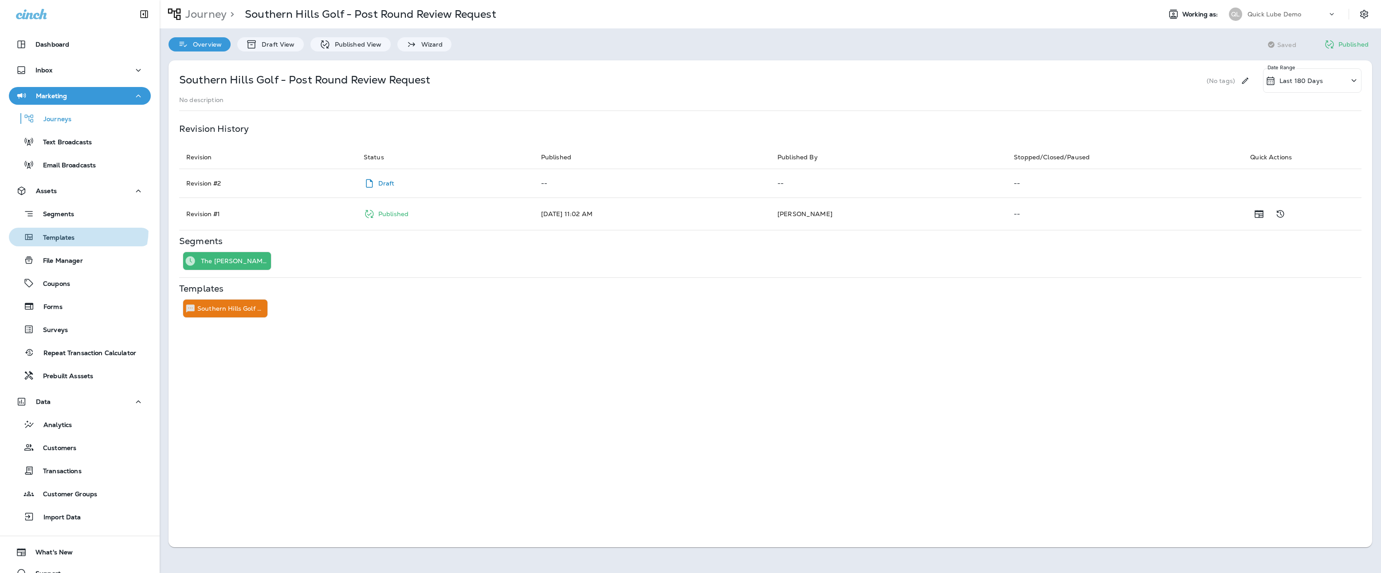
click at [71, 229] on button "Templates" at bounding box center [80, 237] width 142 height 19
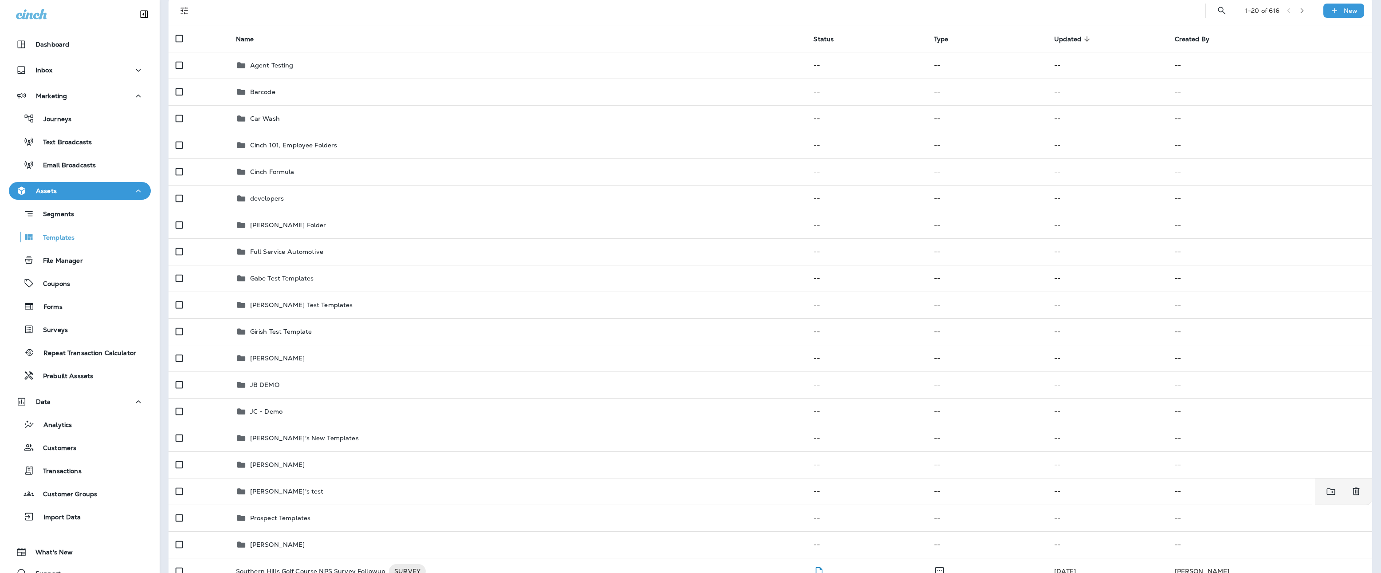
scroll to position [177, 0]
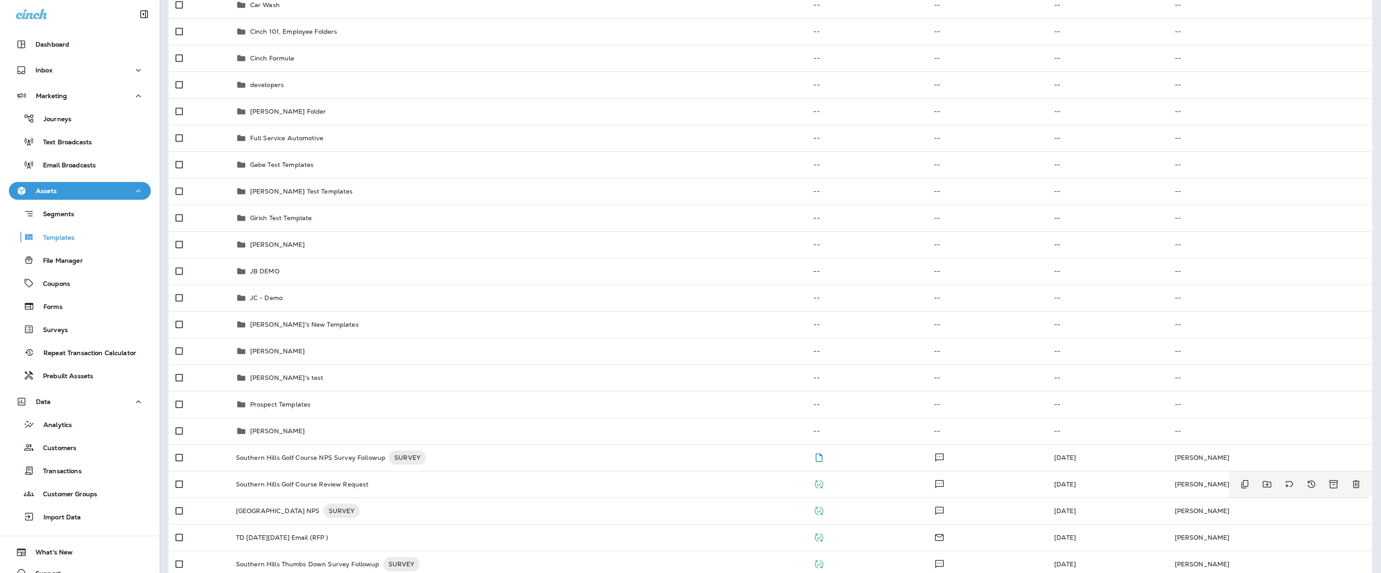
click at [311, 480] on p "Southern Hills Golf Course Review Request" at bounding box center [302, 483] width 133 height 7
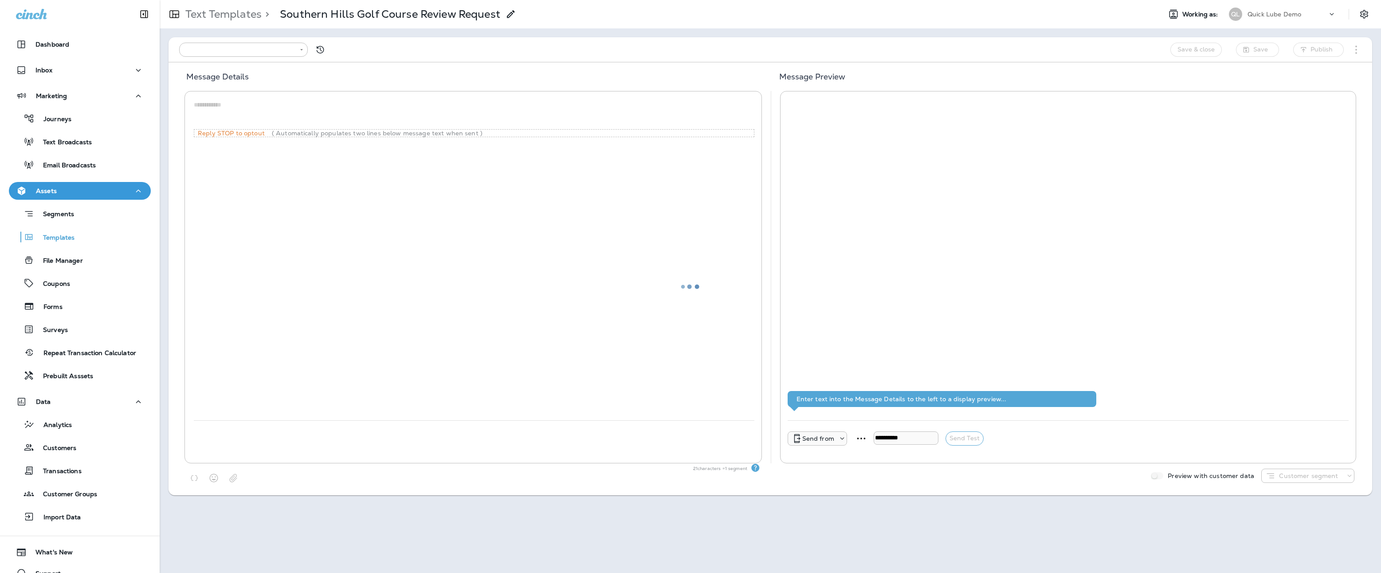
type input "**********"
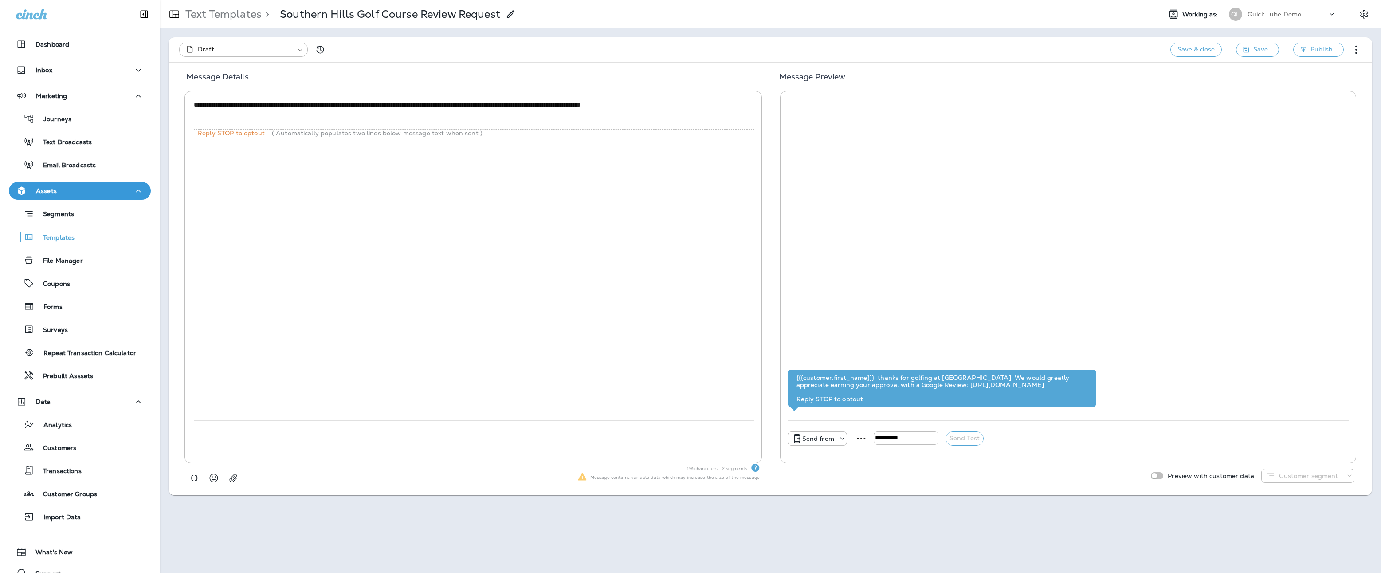
drag, startPoint x: 509, startPoint y: 106, endPoint x: 431, endPoint y: 106, distance: 78.1
click at [431, 106] on textarea "**********" at bounding box center [474, 113] width 561 height 27
click at [481, 106] on textarea "**********" at bounding box center [474, 113] width 561 height 27
drag, startPoint x: 531, startPoint y: 104, endPoint x: 460, endPoint y: 105, distance: 71.0
click at [460, 105] on textarea "**********" at bounding box center [474, 113] width 561 height 27
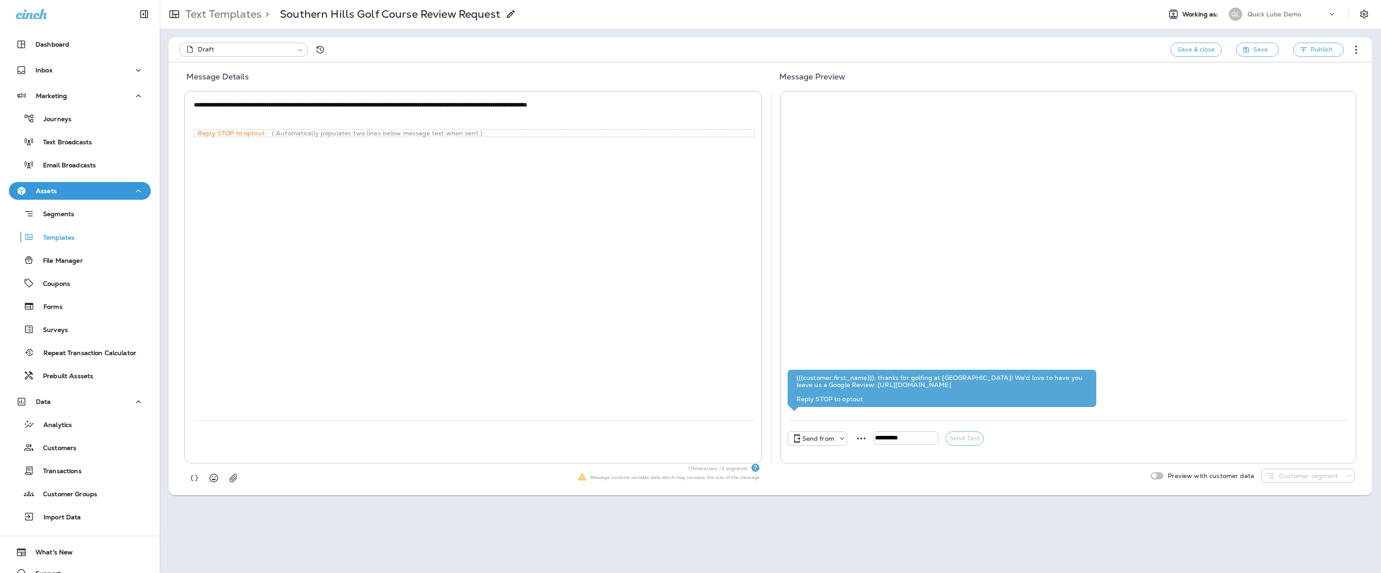
type textarea "**********"
click at [1255, 50] on span "Save" at bounding box center [1261, 49] width 15 height 11
type input "**********"
click at [1312, 50] on span "Publish" at bounding box center [1322, 49] width 22 height 11
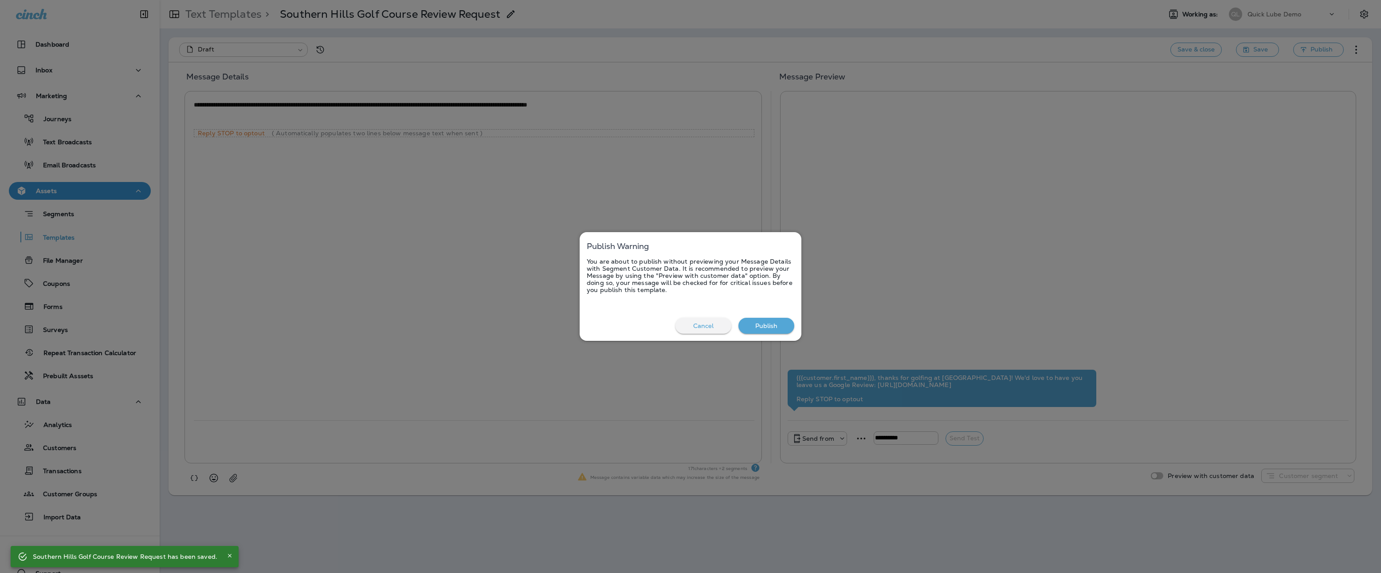
click at [778, 321] on button "Publish" at bounding box center [767, 326] width 56 height 16
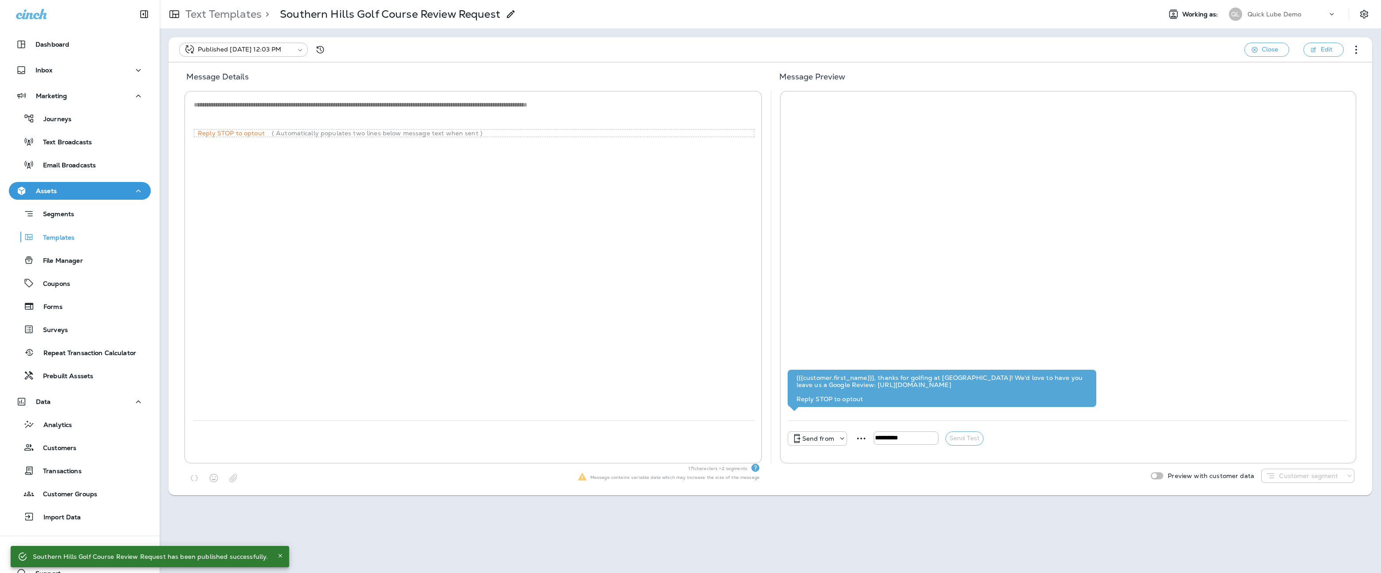
click at [51, 121] on p "Journeys" at bounding box center [53, 119] width 37 height 8
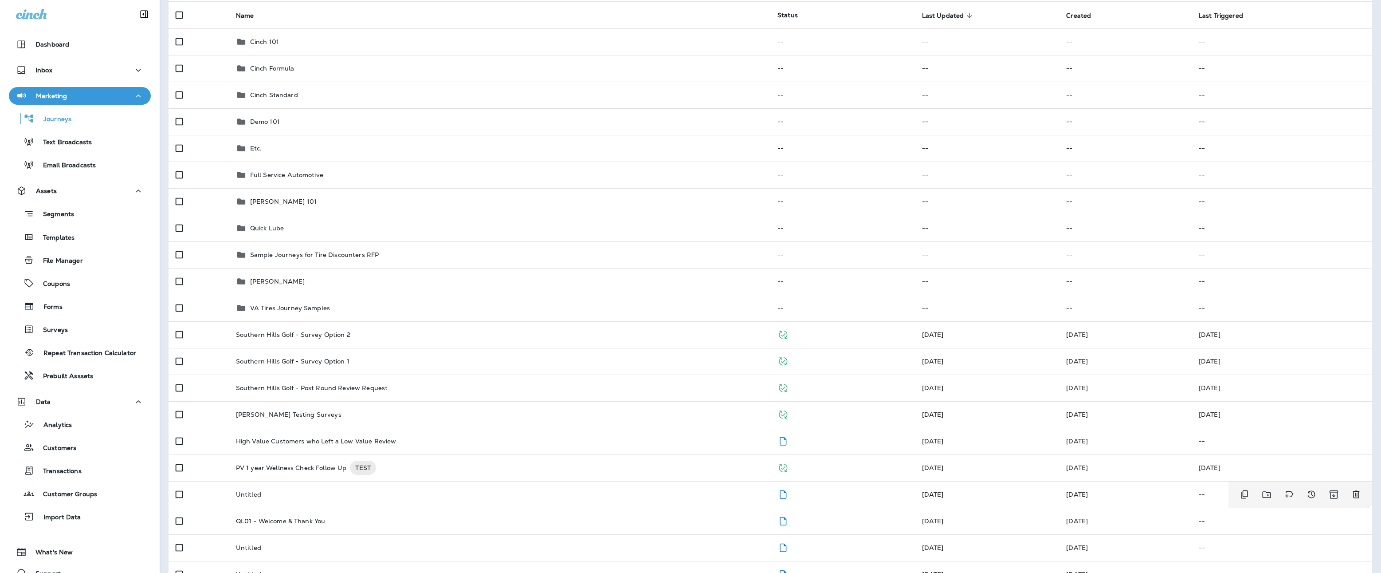
scroll to position [89, 0]
click at [419, 385] on div "Southern Hills Golf - Post Round Review Request" at bounding box center [499, 386] width 527 height 7
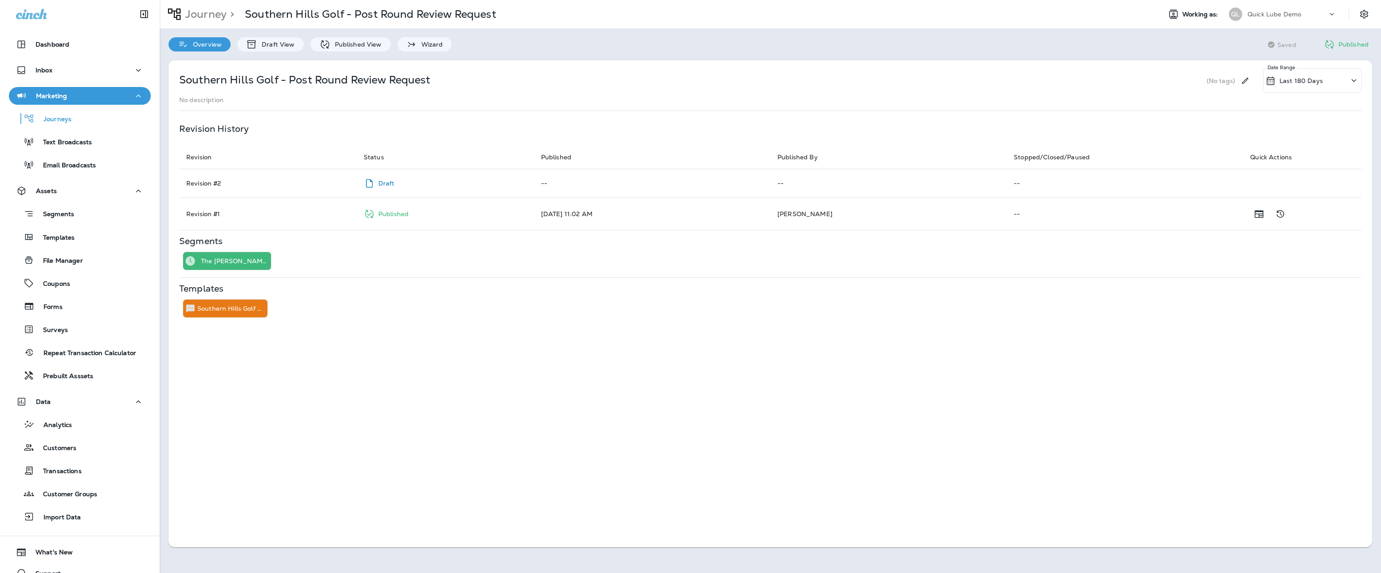
click at [281, 46] on p "Draft View" at bounding box center [275, 44] width 37 height 7
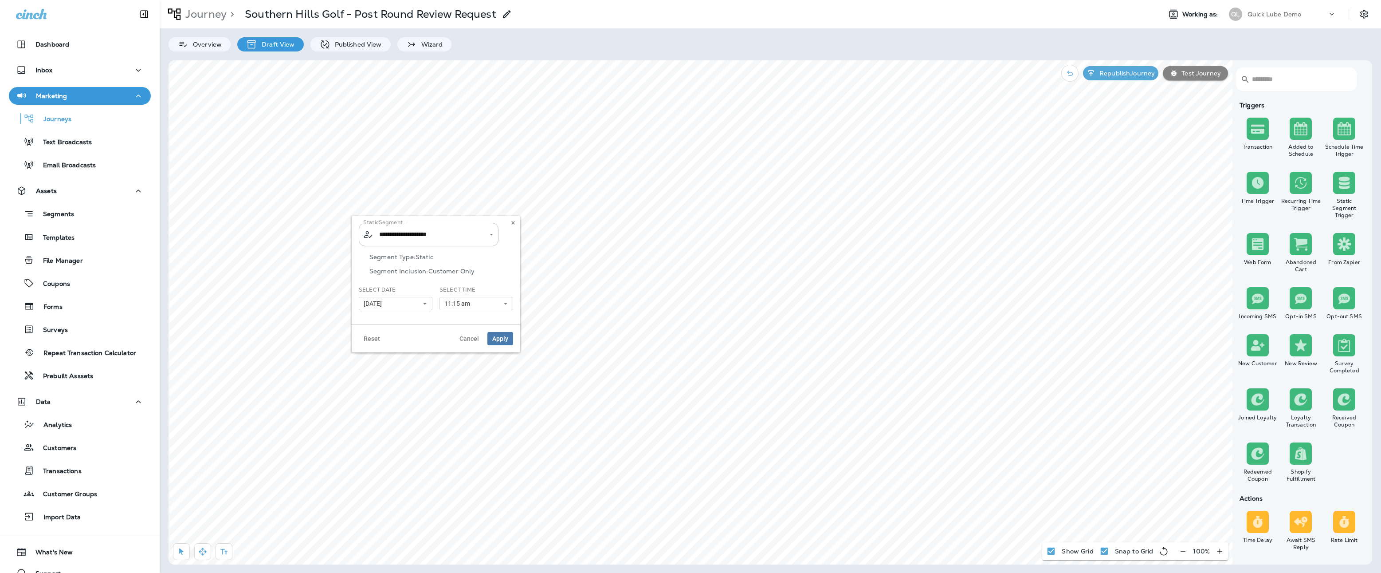
click at [474, 235] on div "**********" at bounding box center [429, 235] width 140 height 24
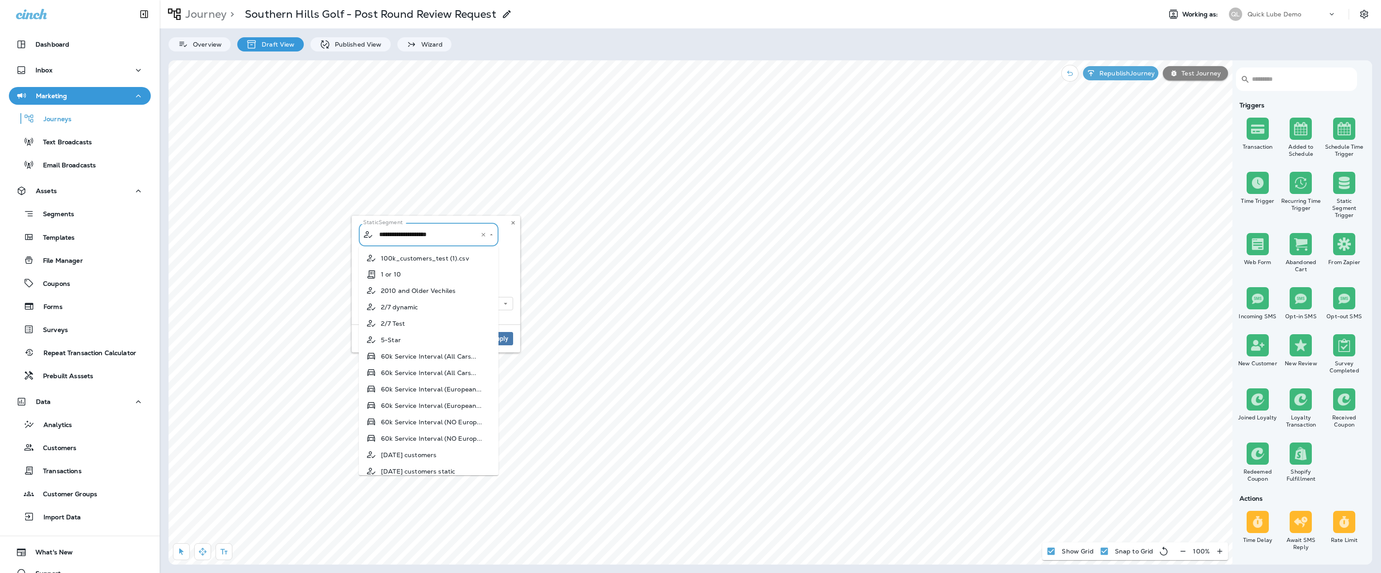
scroll to position [6369, 0]
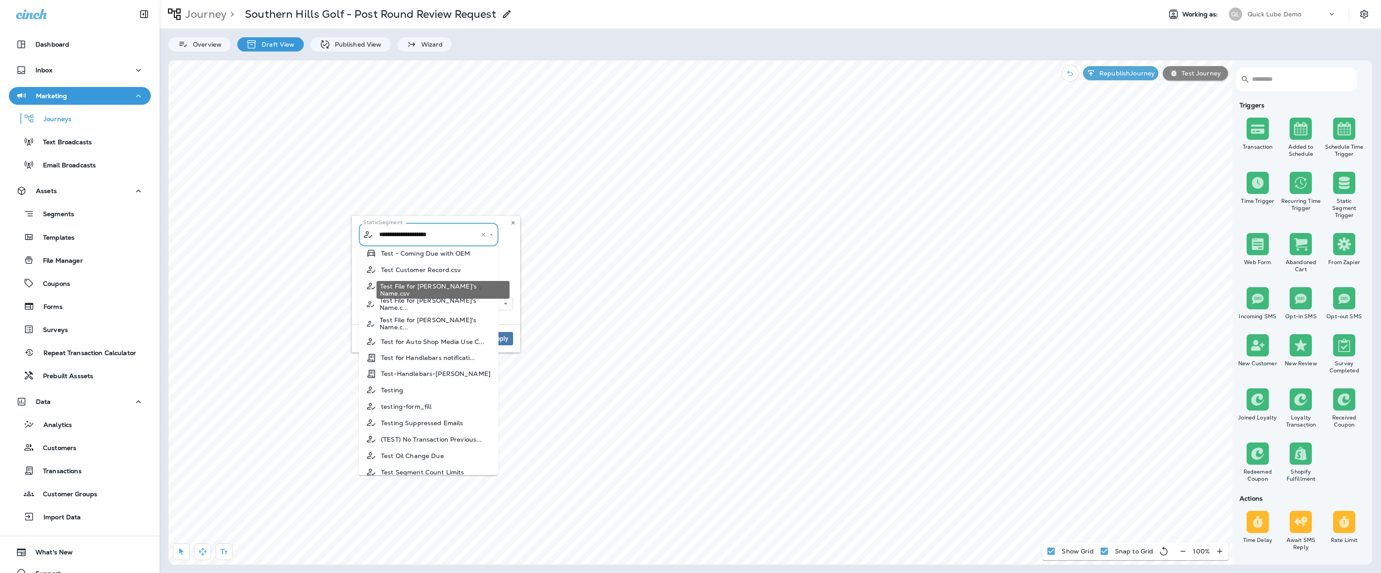
click at [425, 297] on span "Test File for [PERSON_NAME]'s Name.c..." at bounding box center [436, 304] width 112 height 14
type input "**********"
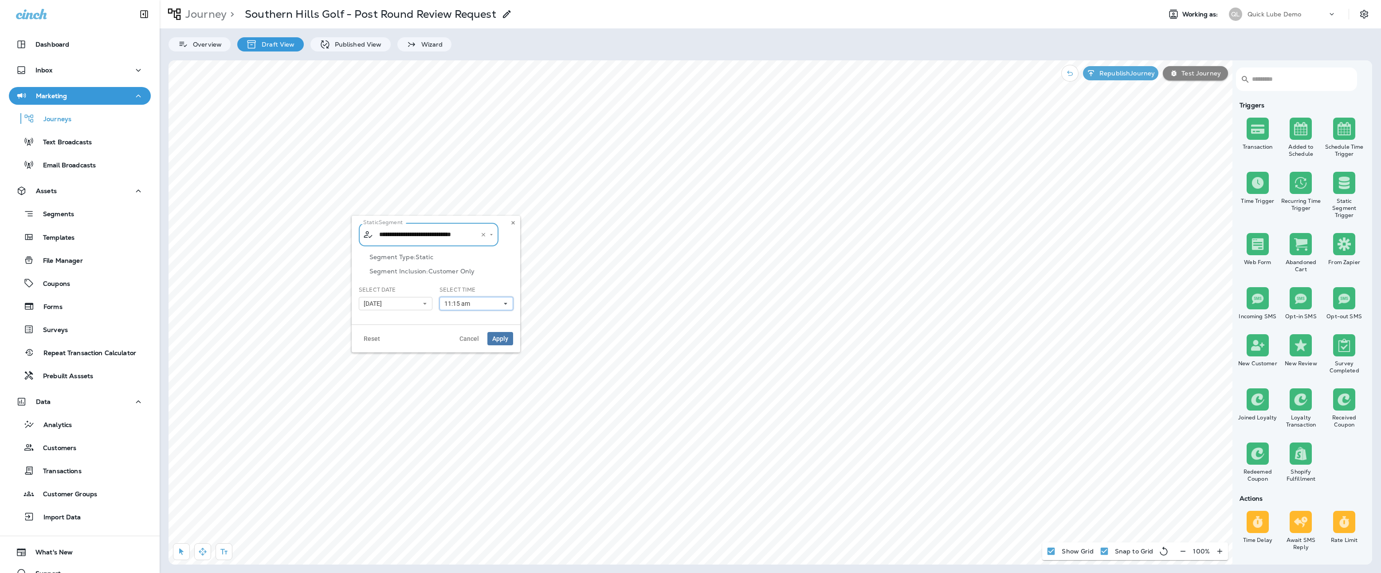
click at [455, 302] on span "11:15 am" at bounding box center [458, 304] width 29 height 8
click at [460, 329] on link "12:30 pm" at bounding box center [477, 328] width 74 height 11
click at [483, 282] on div "Segment Type: Static Segment Inclusion: Customer Only" at bounding box center [436, 269] width 154 height 32
click at [502, 338] on span "Apply" at bounding box center [500, 338] width 16 height 6
click at [1129, 72] on p "Republish Journey" at bounding box center [1125, 73] width 59 height 7
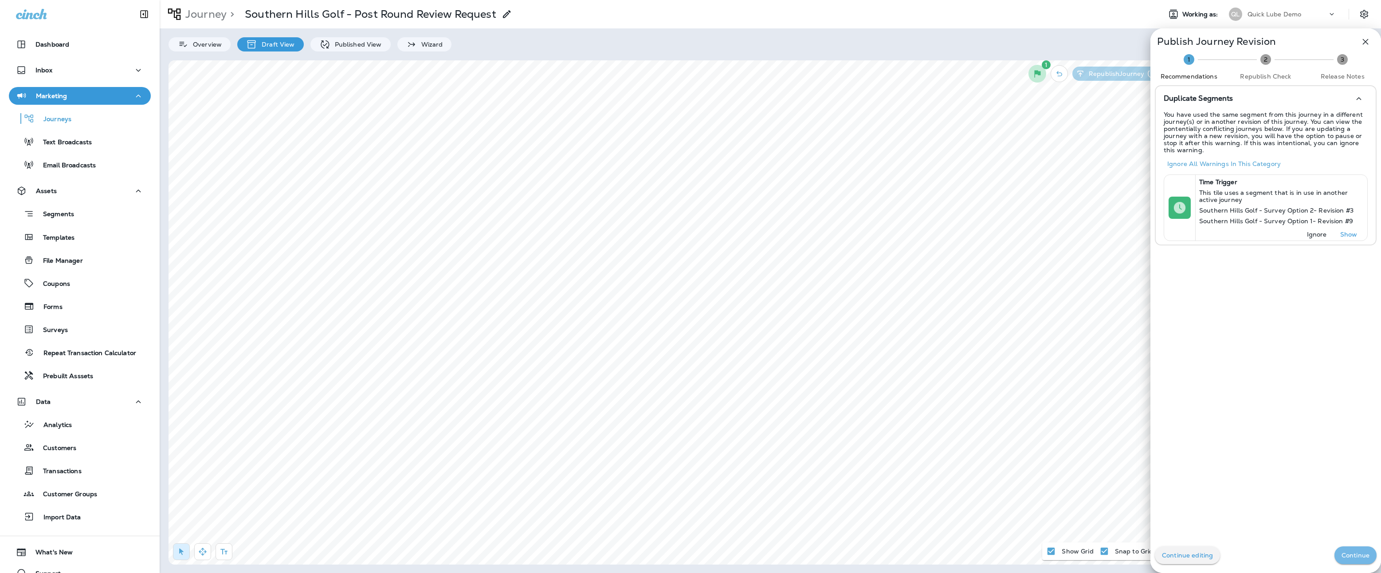
click at [1345, 556] on p "Continue" at bounding box center [1356, 554] width 28 height 7
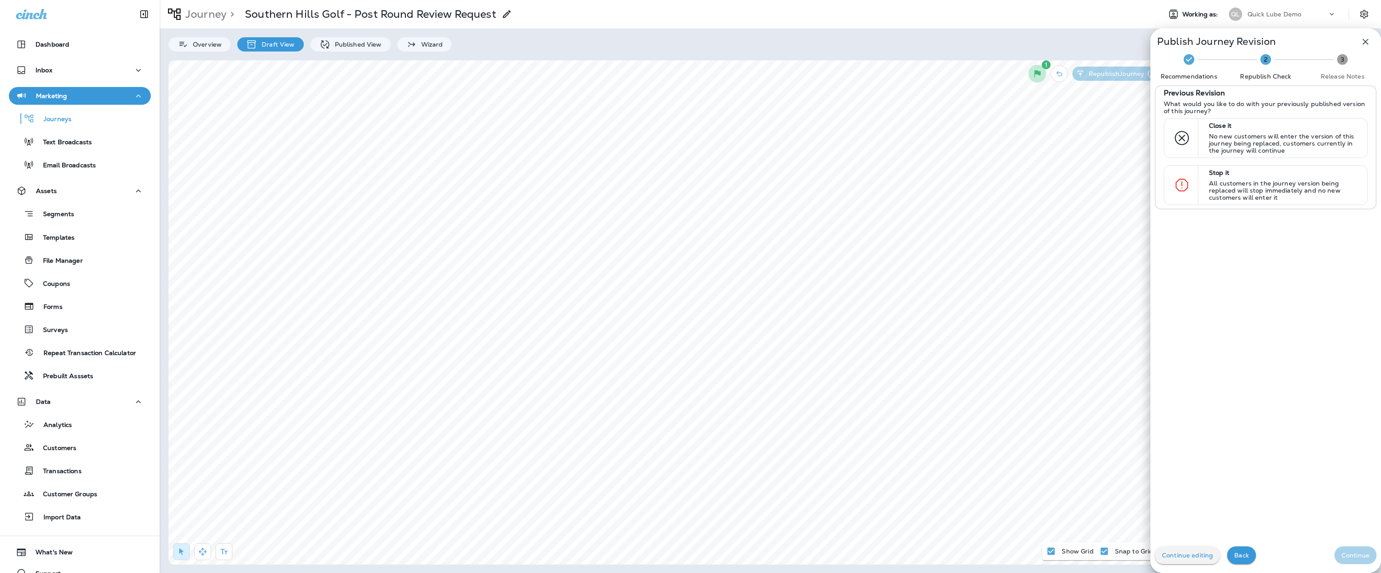
click at [1274, 195] on p "All customers in the journey version being replaced will stop immediately and n…" at bounding box center [1284, 190] width 150 height 21
click at [1344, 555] on p "Continue" at bounding box center [1356, 554] width 28 height 7
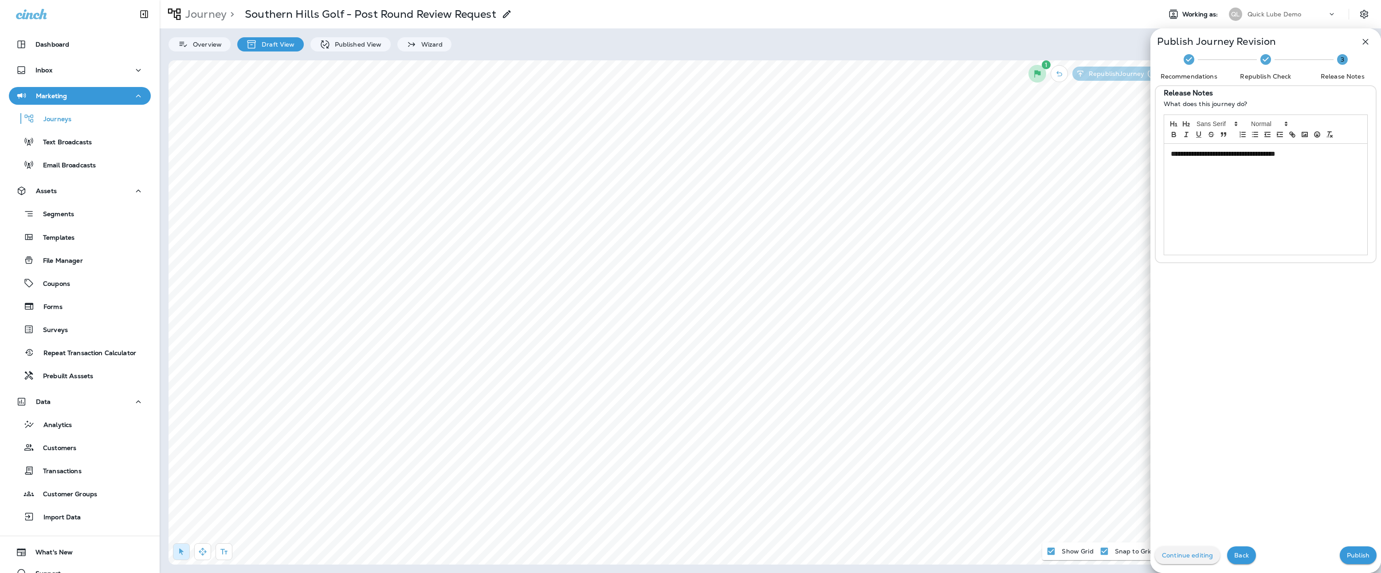
click at [1347, 555] on p "Publish" at bounding box center [1358, 554] width 23 height 7
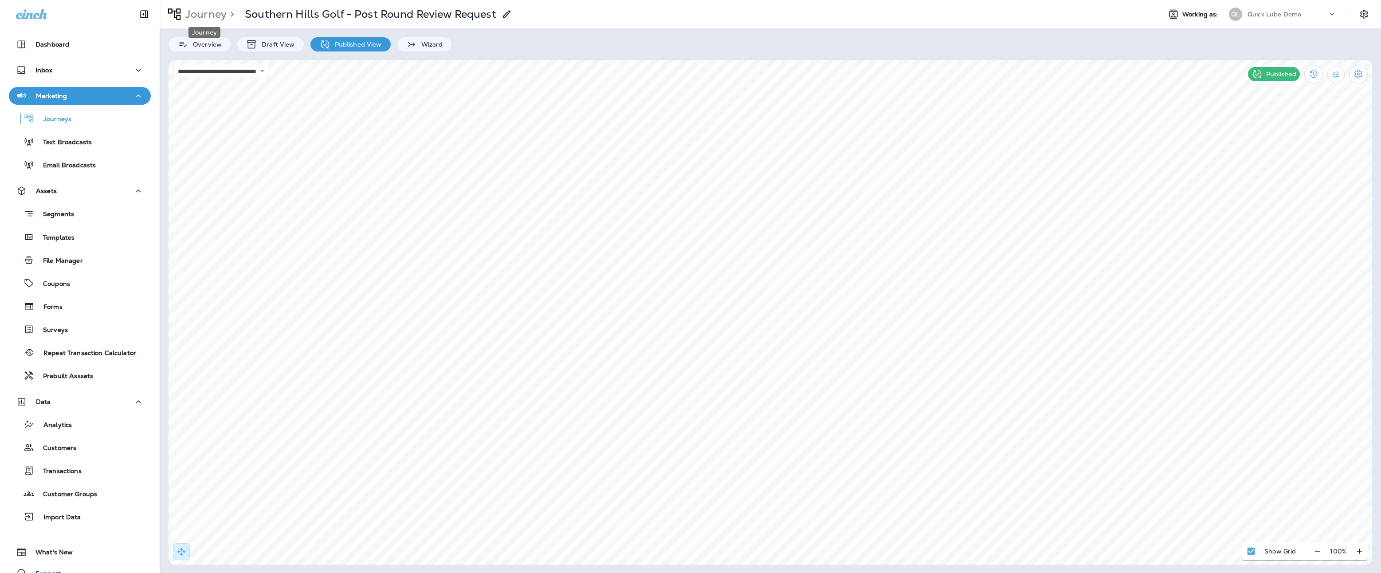
click at [211, 14] on p "Journey" at bounding box center [204, 14] width 45 height 13
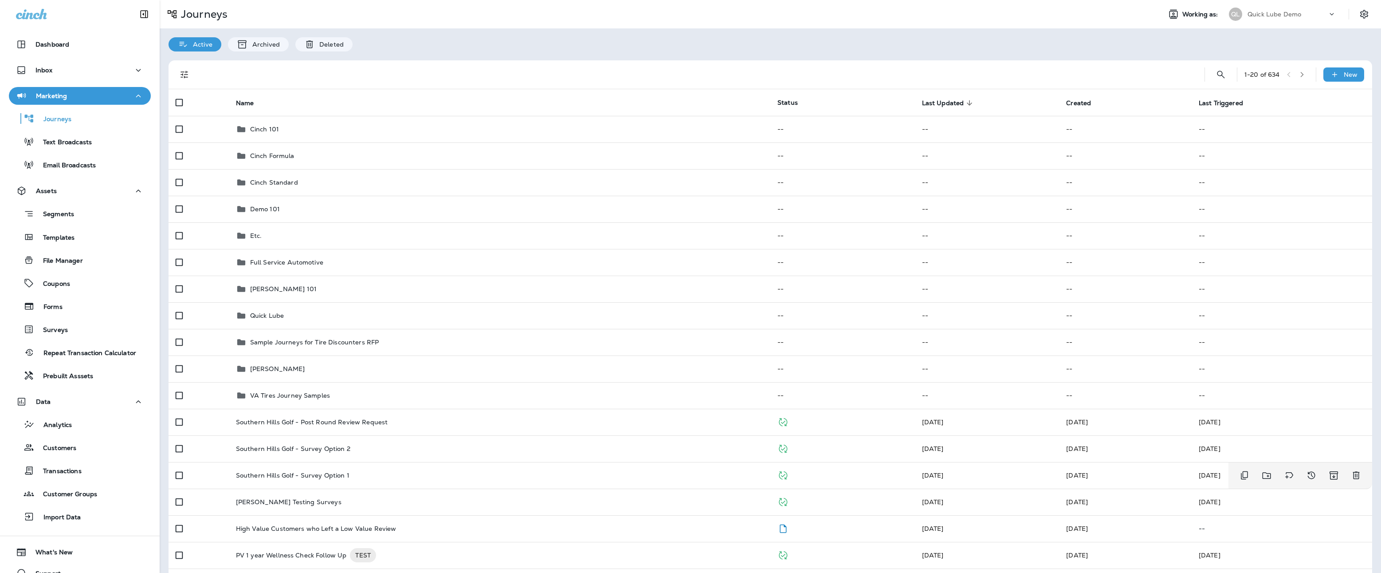
click at [347, 477] on div "Southern Hills Golf - Survey Option 1" at bounding box center [499, 475] width 527 height 7
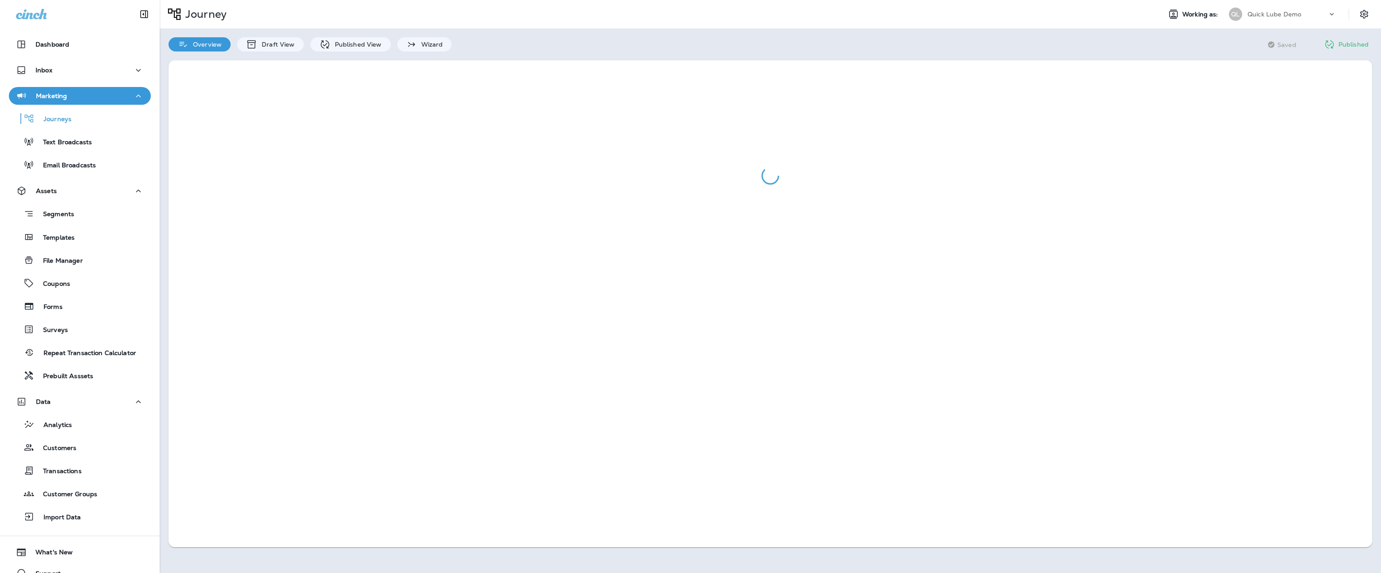
click at [357, 44] on p "Published View" at bounding box center [355, 44] width 51 height 7
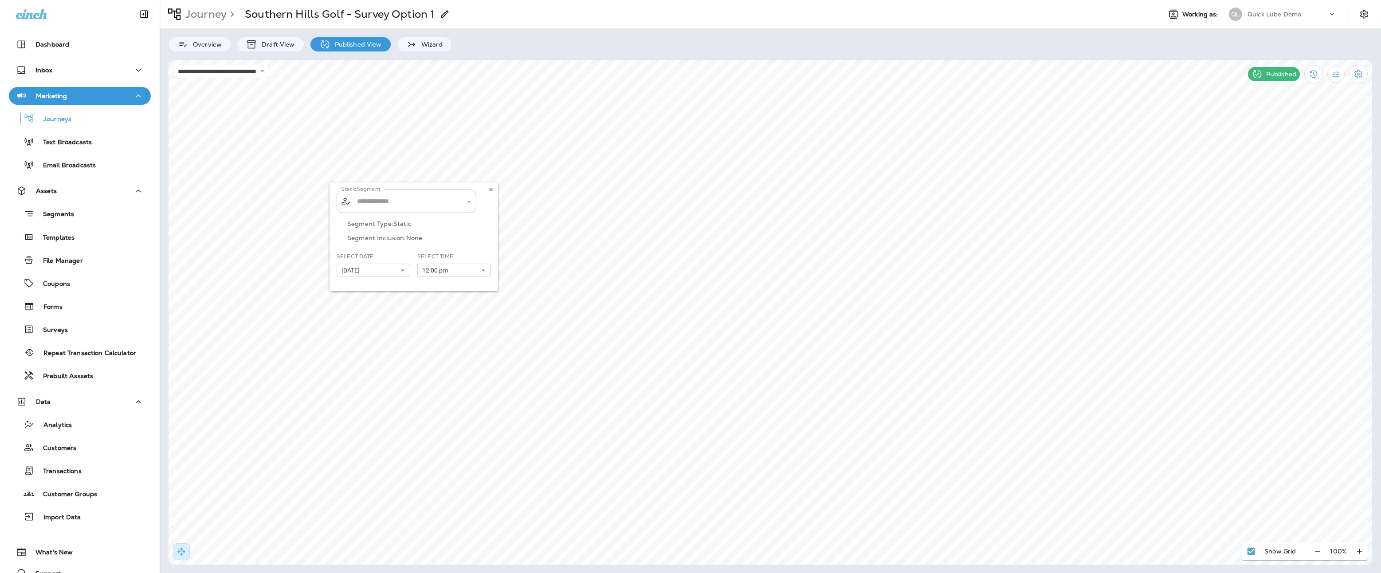
type input "**********"
click at [452, 270] on div "**********" at bounding box center [414, 236] width 169 height 109
click at [483, 270] on div "**********" at bounding box center [414, 236] width 169 height 109
click at [480, 236] on div "**********" at bounding box center [414, 236] width 169 height 109
click at [468, 202] on div "**********" at bounding box center [414, 236] width 169 height 109
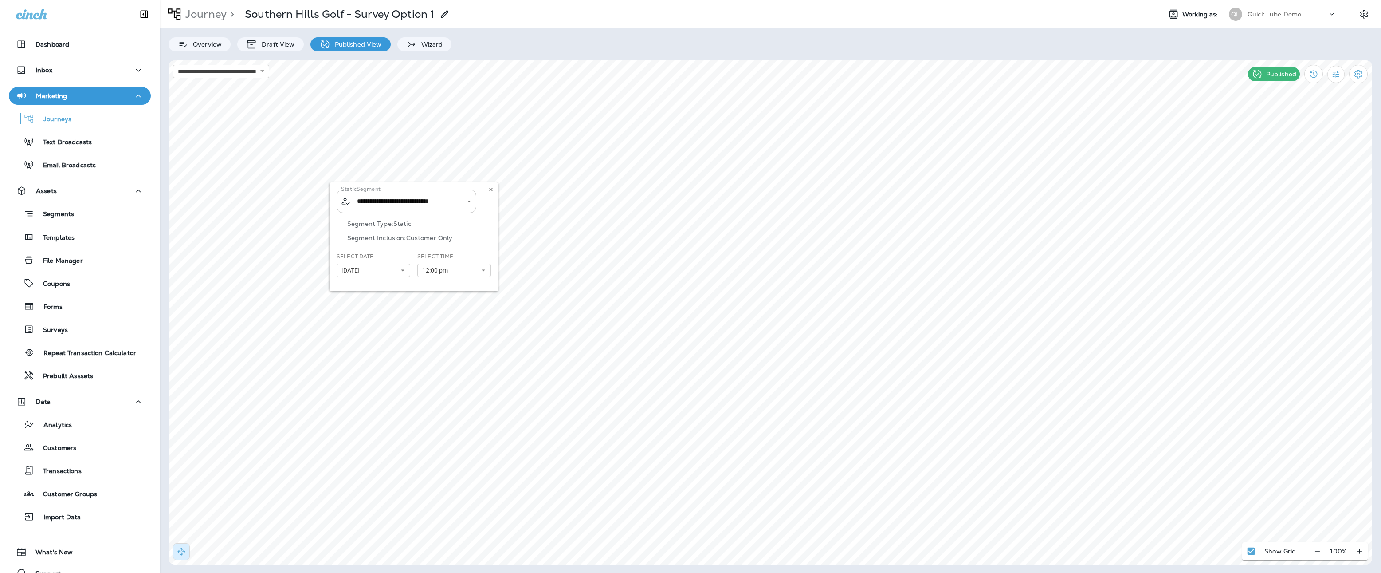
click at [468, 238] on div "**********" at bounding box center [414, 236] width 169 height 109
click at [491, 189] on use at bounding box center [490, 190] width 3 height 4
click at [265, 43] on p "Draft View" at bounding box center [275, 44] width 37 height 7
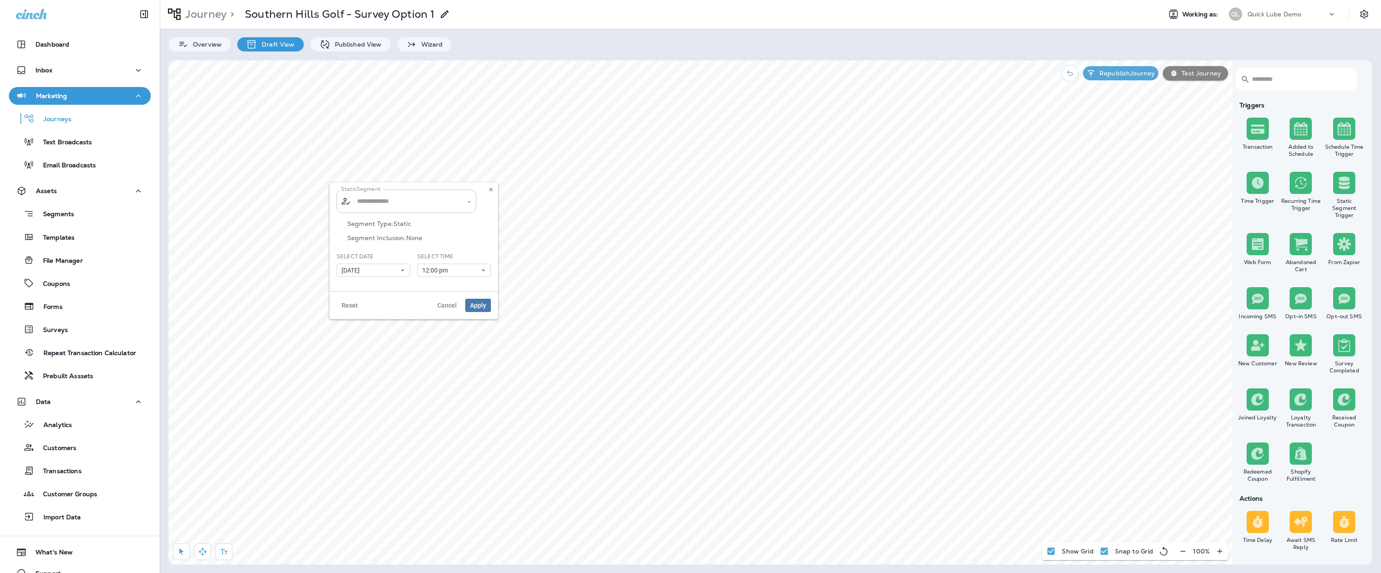
type input "**********"
click at [435, 270] on span "12:00 pm" at bounding box center [436, 271] width 29 height 8
click at [435, 269] on span "12:00 pm" at bounding box center [436, 271] width 29 height 8
click at [444, 306] on link "12:45 pm" at bounding box center [454, 305] width 74 height 11
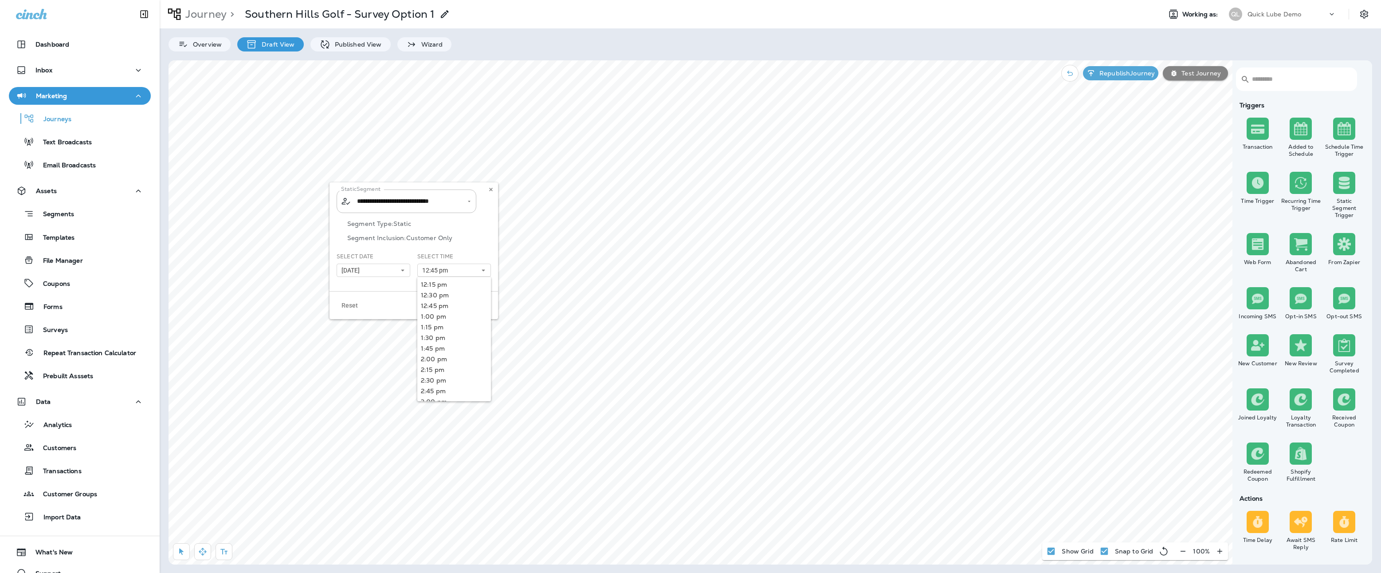
click at [482, 259] on div "Select Time 12:45 pm 12:15 pm 12:30 pm 12:45 pm 1:00 pm 1:15 pm 1:30 pm 1:45 pm…" at bounding box center [454, 264] width 74 height 24
click at [479, 303] on span "Apply" at bounding box center [478, 305] width 16 height 6
click at [1141, 74] on p "Republish Journey" at bounding box center [1125, 73] width 59 height 7
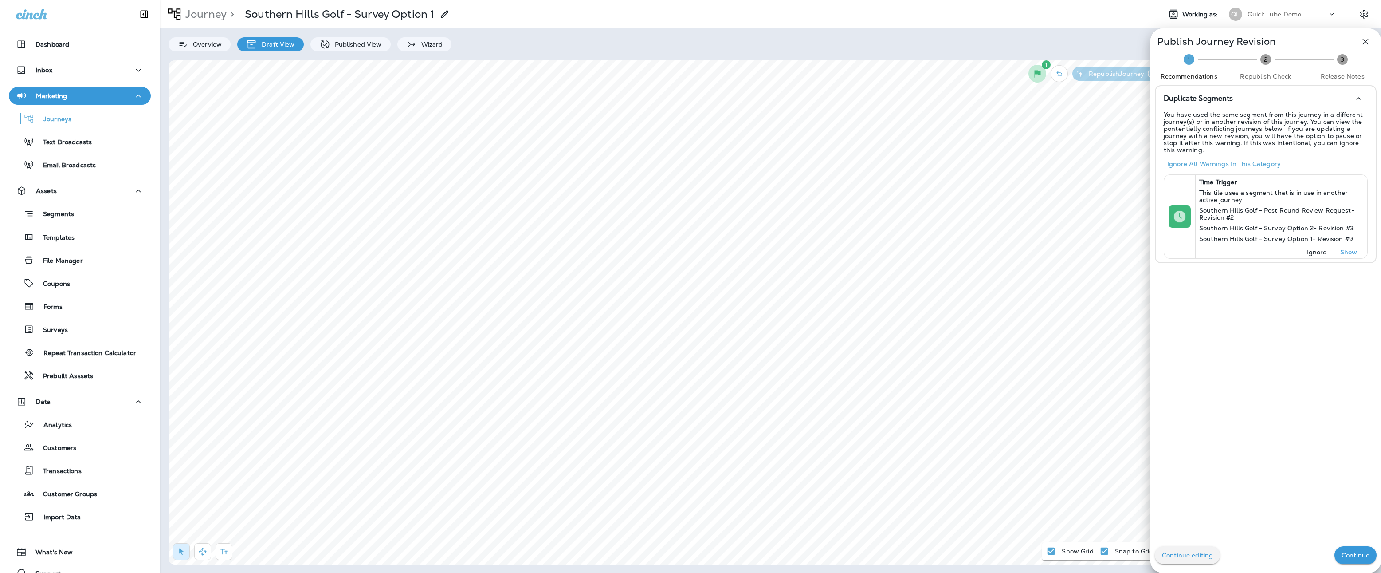
click at [1356, 556] on p "Continue" at bounding box center [1356, 554] width 28 height 7
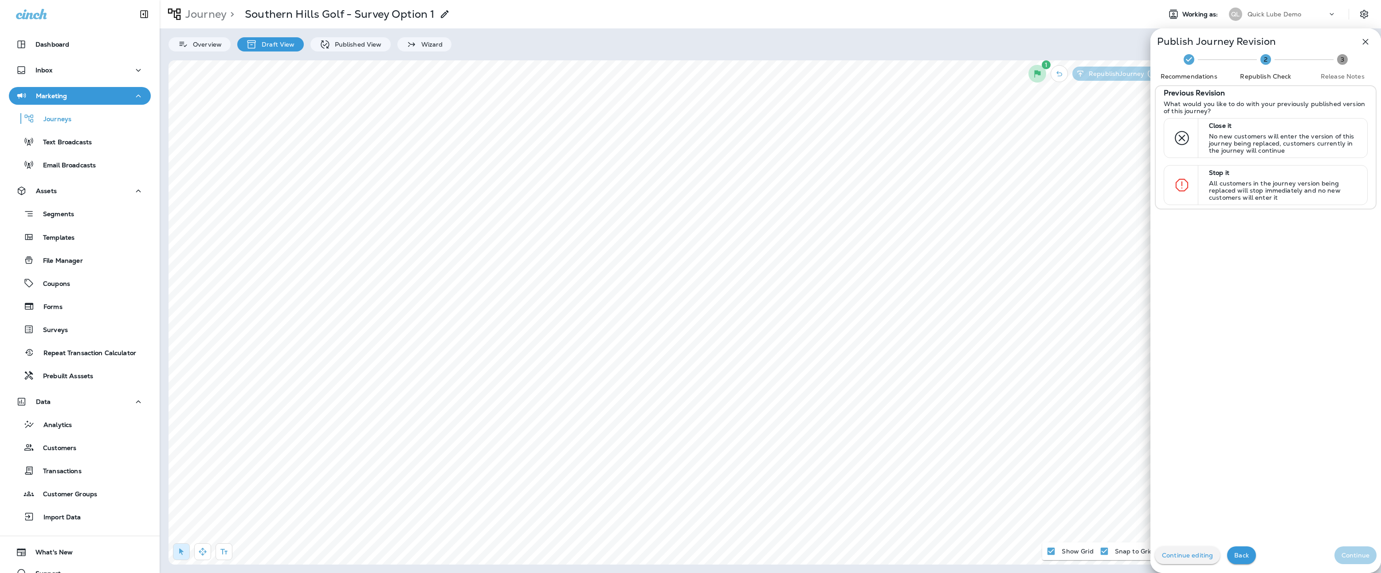
click at [1270, 189] on p "All customers in the journey version being replaced will stop immediately and n…" at bounding box center [1284, 190] width 150 height 21
click at [1342, 556] on p "Continue" at bounding box center [1356, 554] width 28 height 7
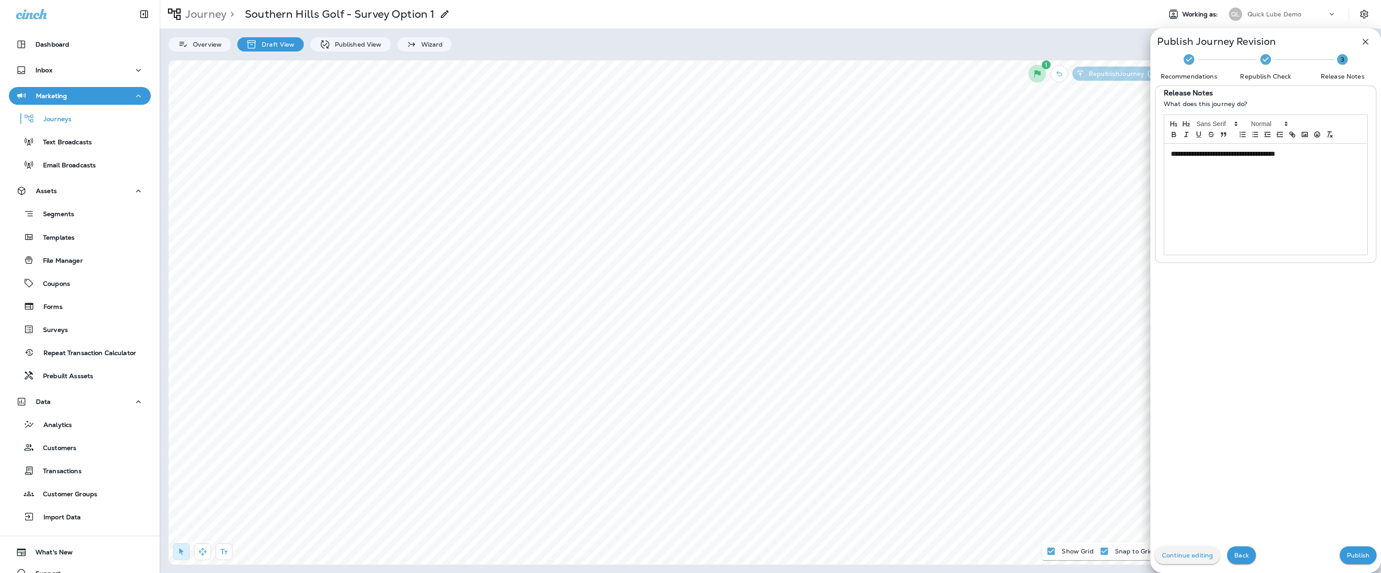
click at [1353, 555] on p "Publish" at bounding box center [1358, 554] width 23 height 7
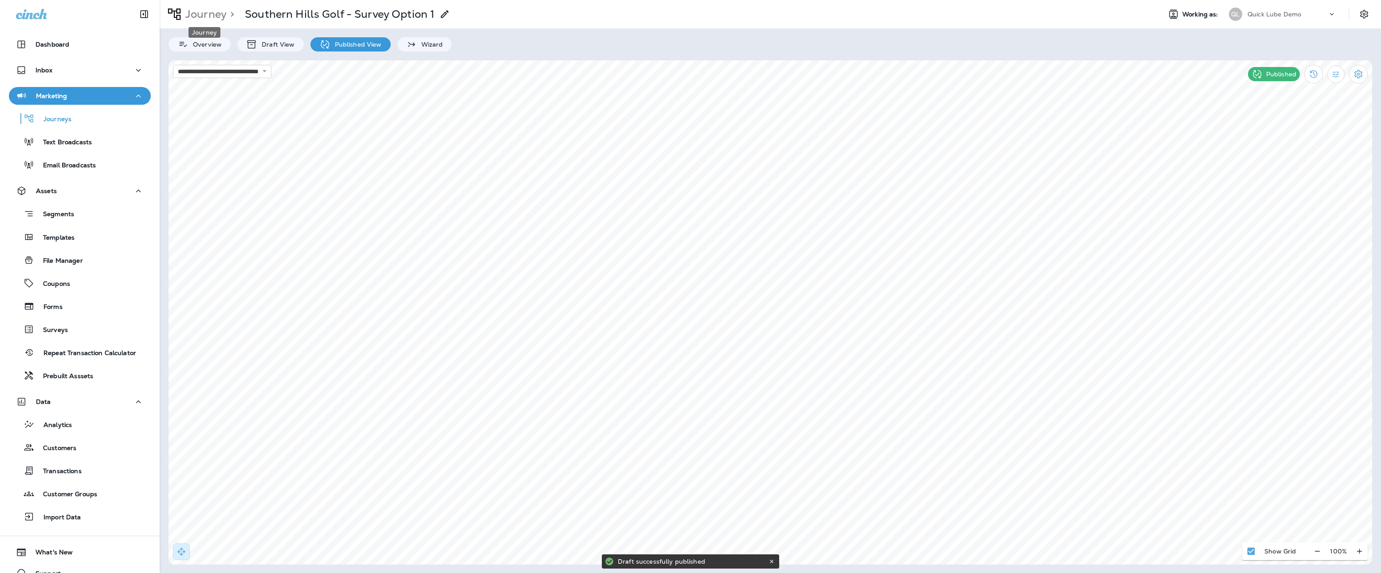
click at [201, 13] on p "Journey" at bounding box center [204, 14] width 45 height 13
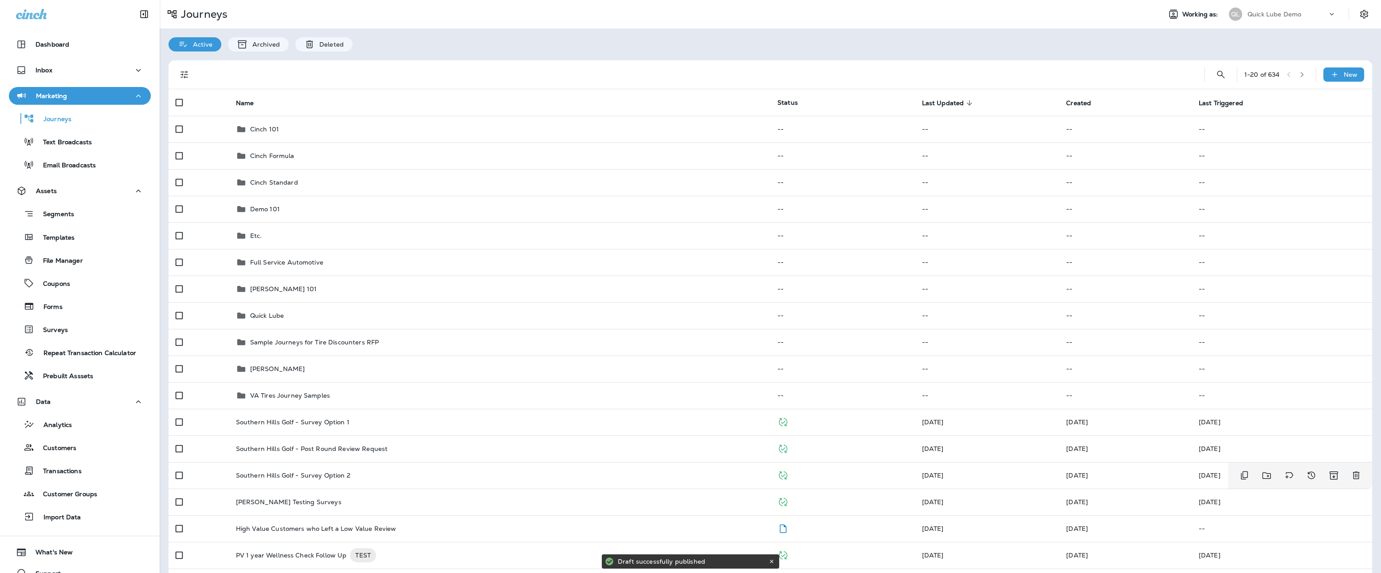
click at [362, 473] on div "Southern Hills Golf - Survey Option 2" at bounding box center [499, 475] width 527 height 7
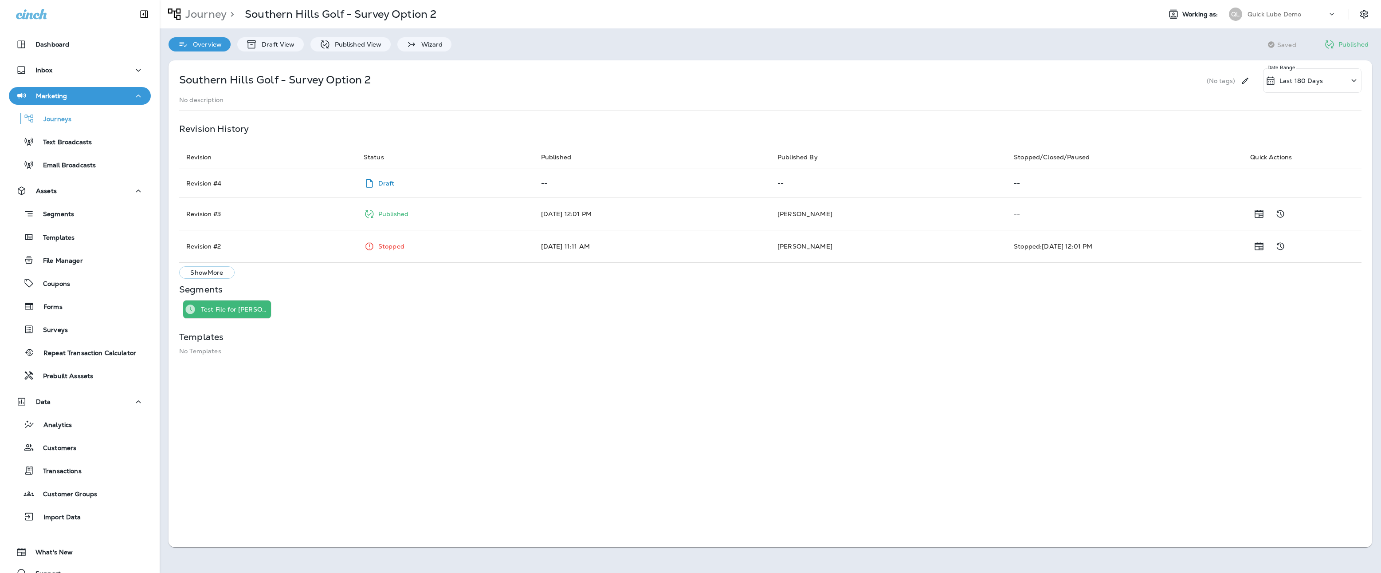
click at [346, 44] on p "Published View" at bounding box center [355, 44] width 51 height 7
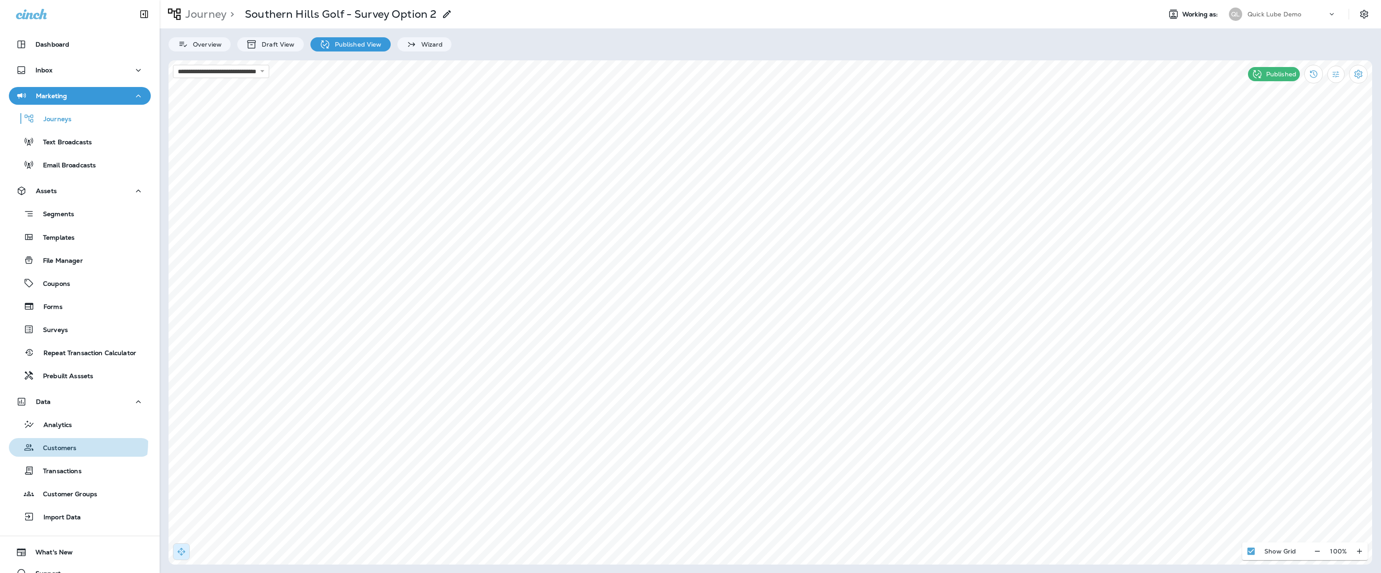
click at [57, 442] on div "Customers" at bounding box center [44, 446] width 64 height 13
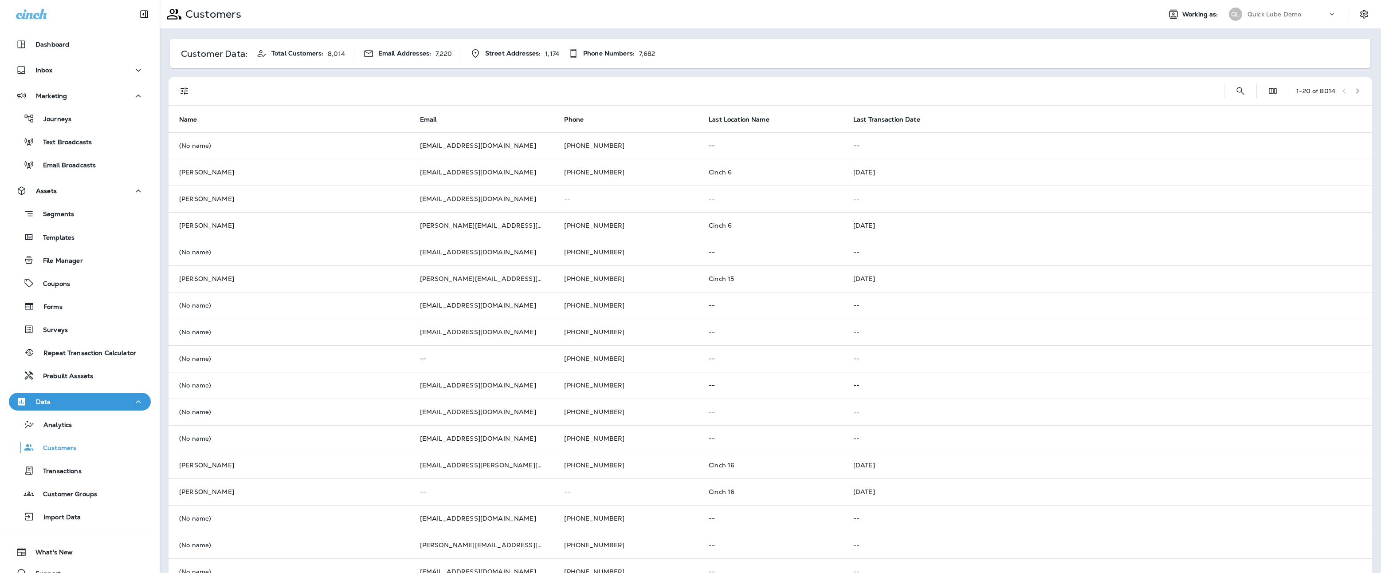
click at [1238, 90] on button "Search Customers" at bounding box center [1241, 91] width 18 height 18
type input "******"
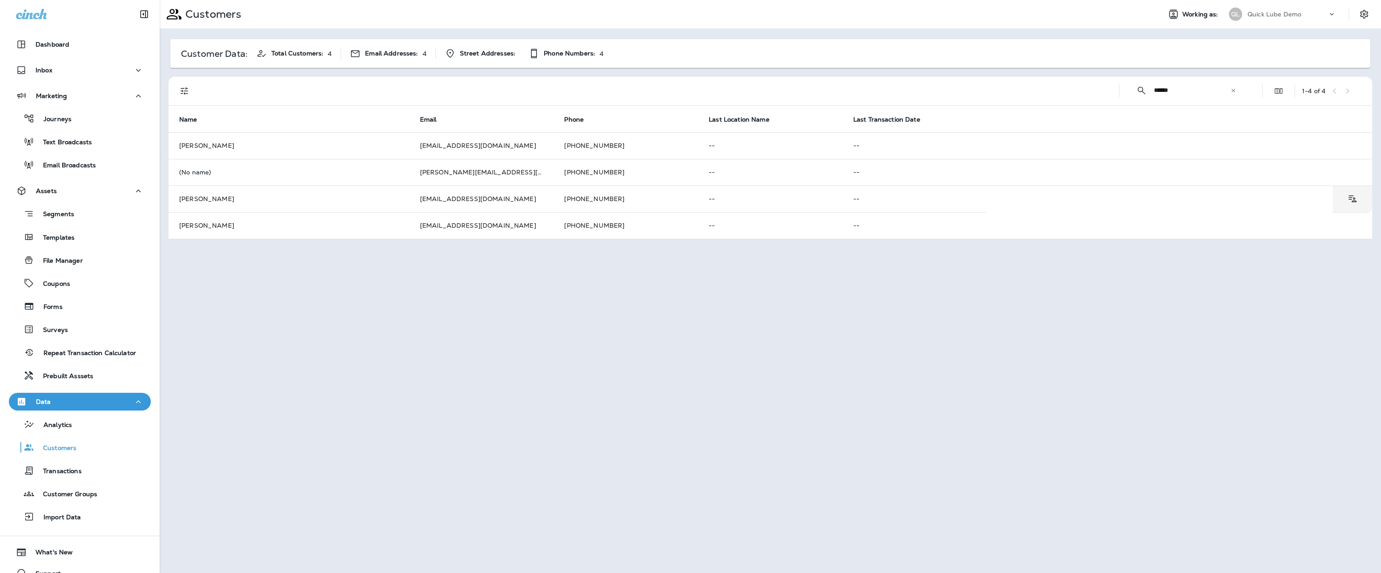
click at [308, 200] on td "[PERSON_NAME]" at bounding box center [289, 198] width 241 height 27
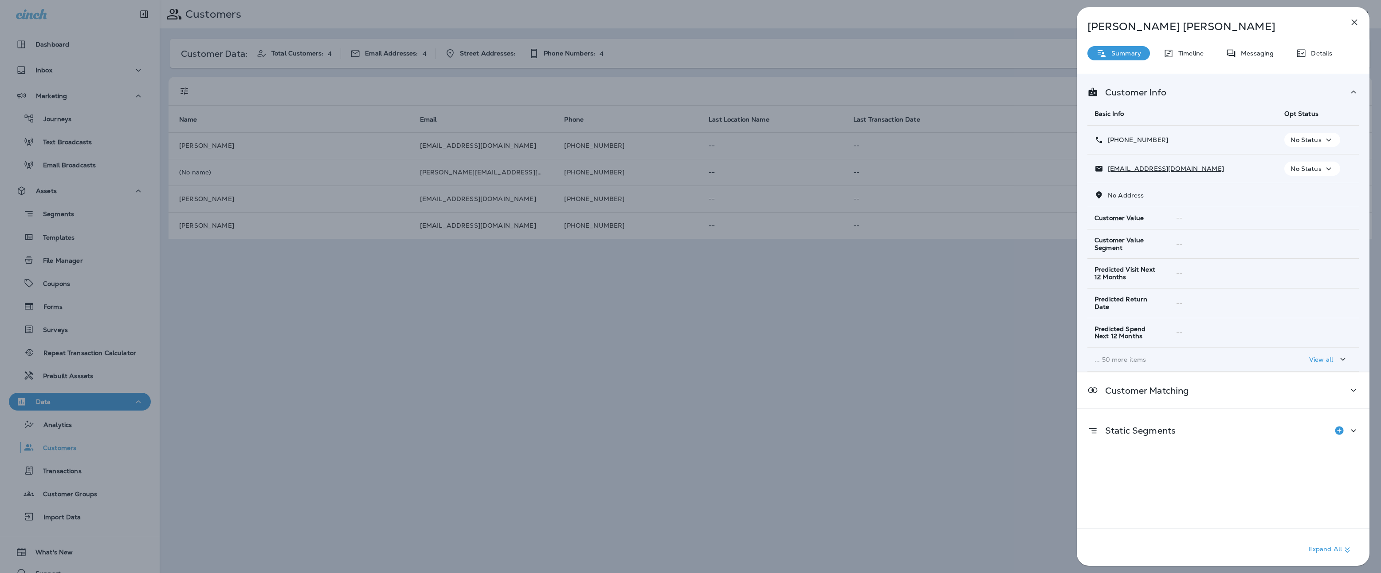
drag, startPoint x: 401, startPoint y: 296, endPoint x: 377, endPoint y: 279, distance: 29.8
click at [401, 296] on div "[PERSON_NAME] Summary Timeline Messaging Details Customer Info Basic Info Opt S…" at bounding box center [690, 286] width 1381 height 573
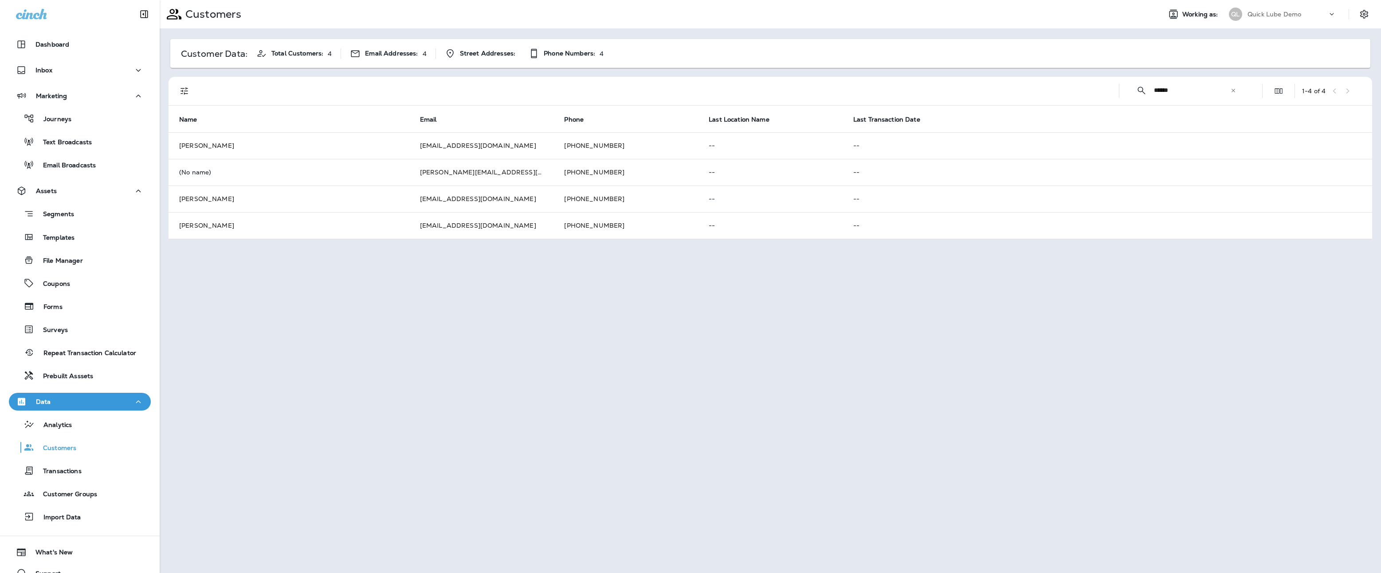
click at [82, 117] on div "Journeys" at bounding box center [79, 118] width 135 height 13
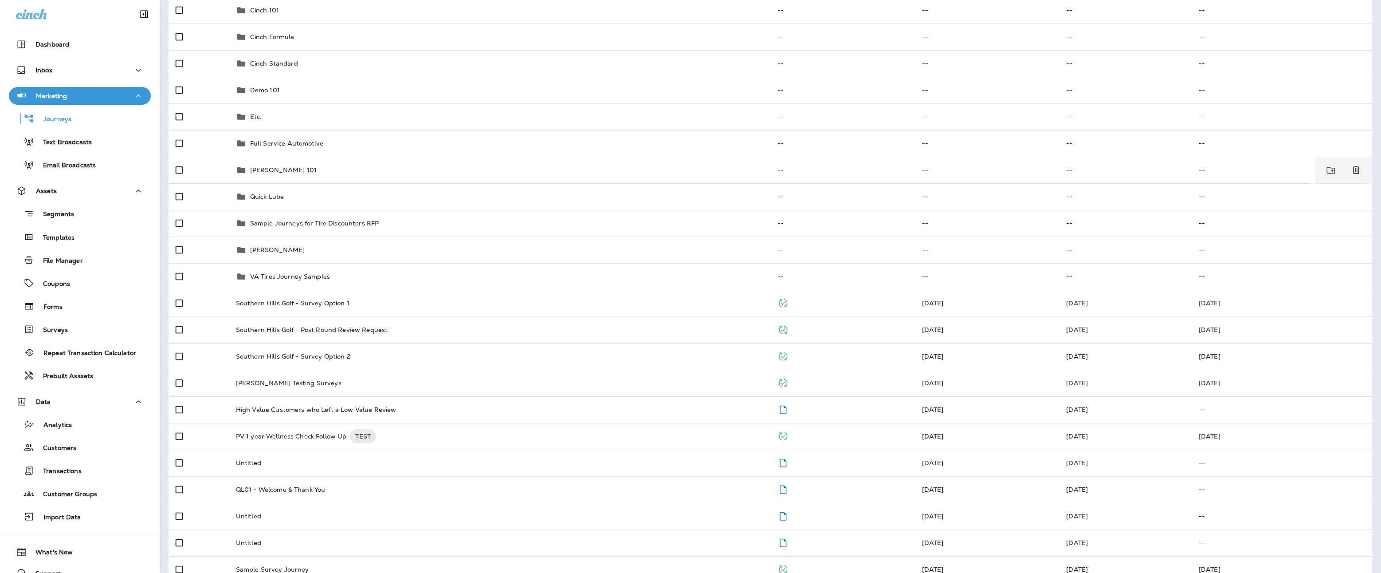
scroll to position [133, 0]
